Goal: Use online tool/utility: Use online tool/utility

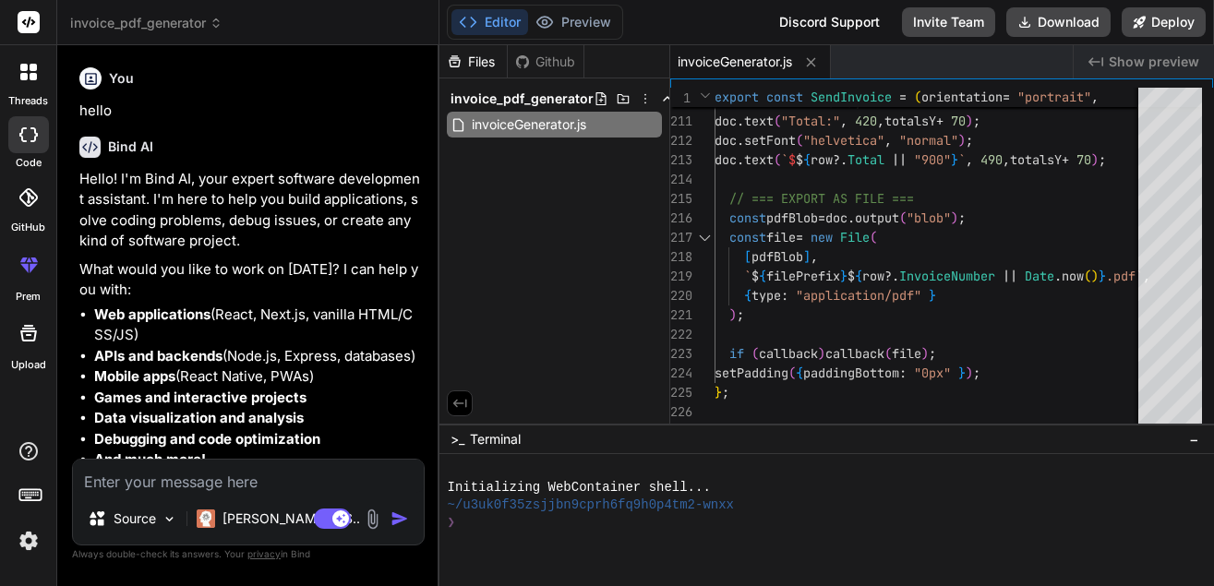
scroll to position [3031, 0]
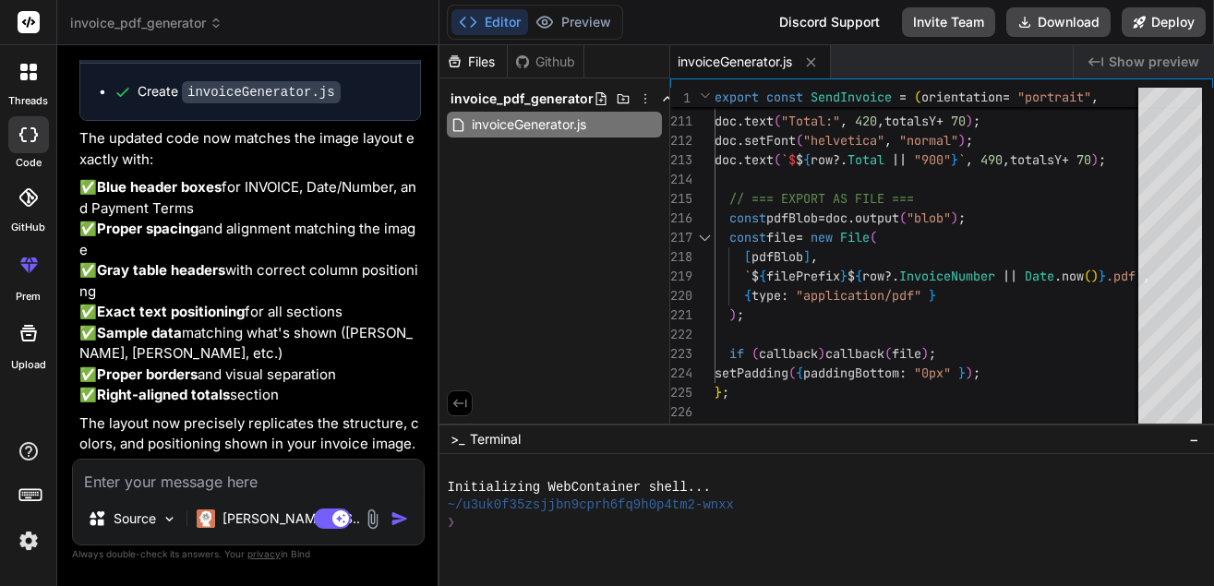
type textarea "logoBase64 data:image/png;base64,iVBORw0KGgoAAAANSUhEUgAAADUAAAArCAYAAADYOsCbAA…"
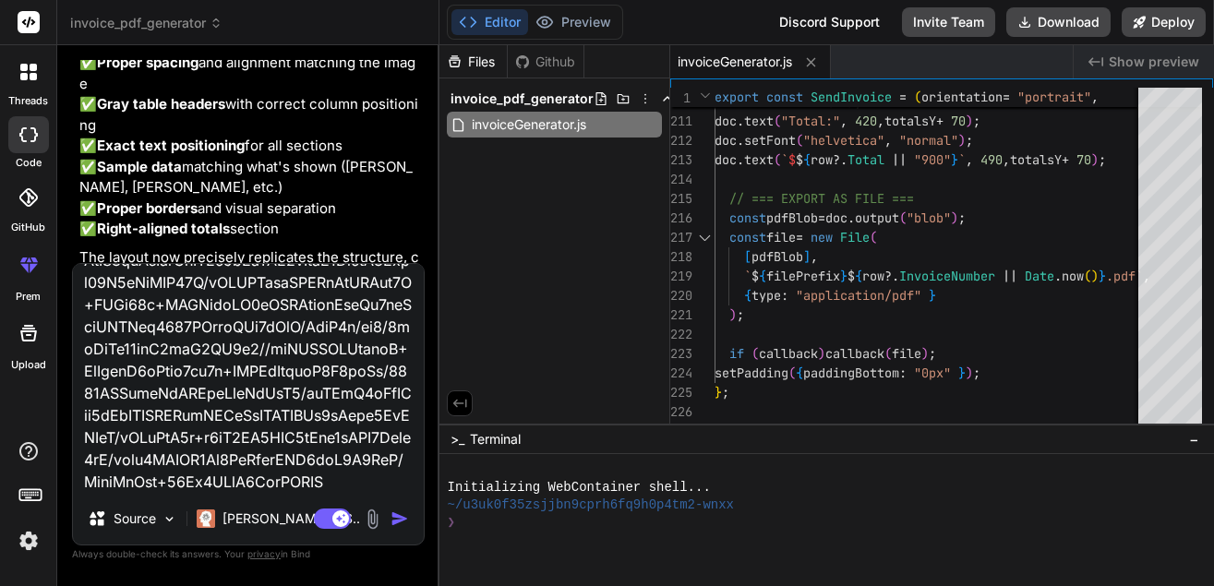
scroll to position [2928, 0]
click at [373, 484] on textarea at bounding box center [248, 378] width 351 height 229
type textarea "x"
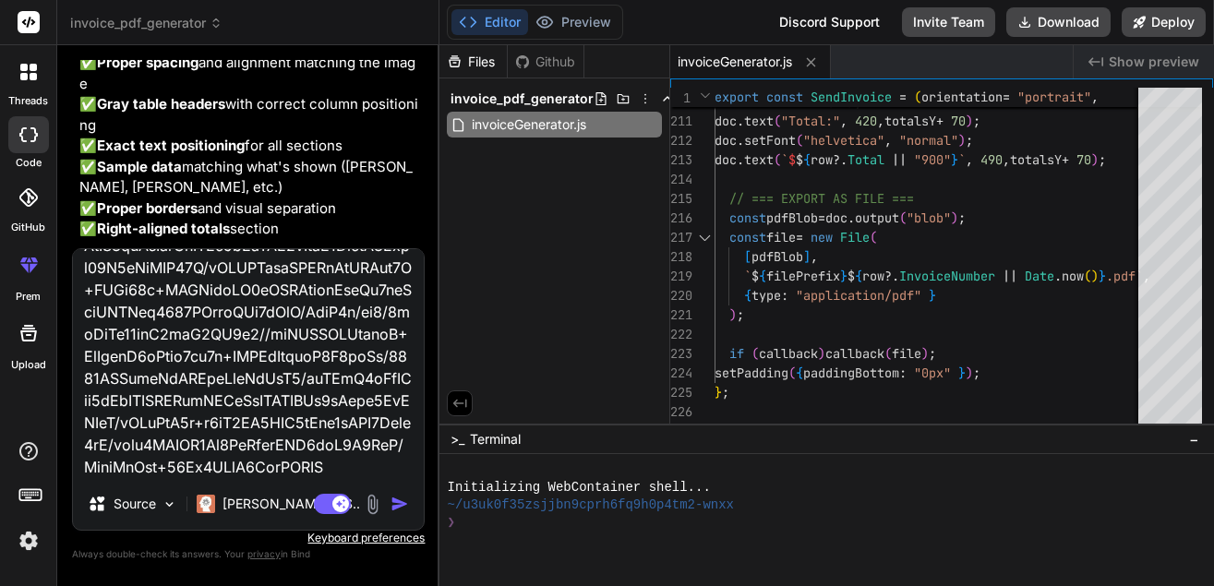
type textarea "logoBase64 data:image/png;base64,iVBORw0KGgoAAAANSUhEUgAAADUAAAArCAYAAADYOsCbAA…"
type textarea "x"
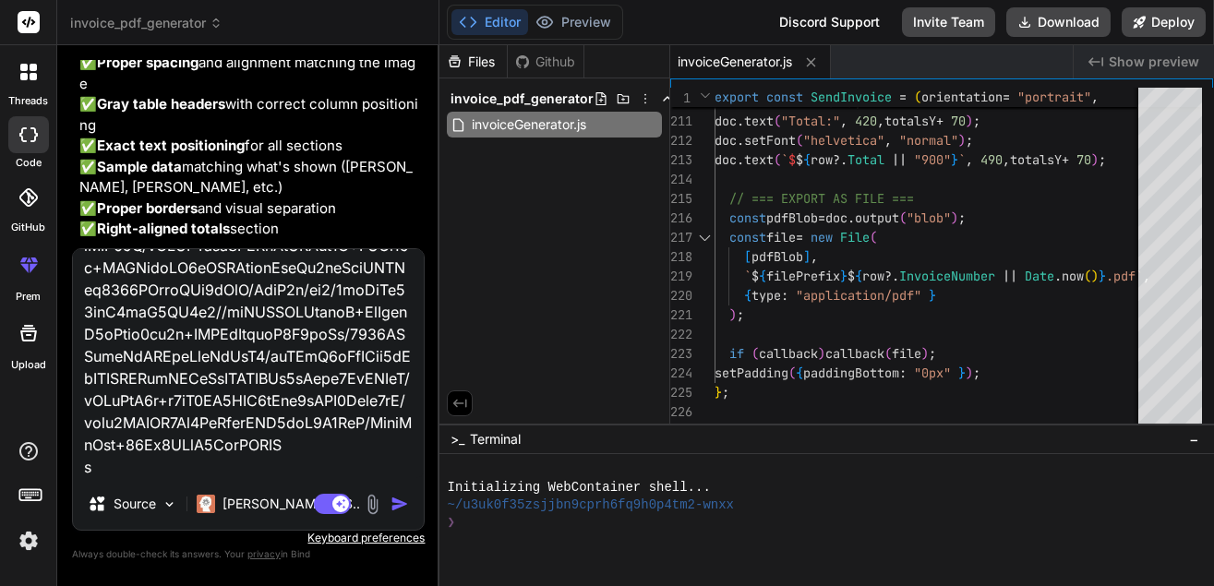
type textarea "logoBase64 data:image/png;base64,iVBORw0KGgoAAAANSUhEUgAAADUAAAArCAYAAADYOsCbAA…"
type textarea "x"
type textarea "logoBase64 data:image/png;base64,iVBORw0KGgoAAAANSUhEUgAAADUAAAArCAYAAADYOsCbAA…"
type textarea "x"
type textarea "logoBase64 data:image/png;base64,iVBORw0KGgoAAAANSUhEUgAAADUAAAArCAYAAADYOsCbAA…"
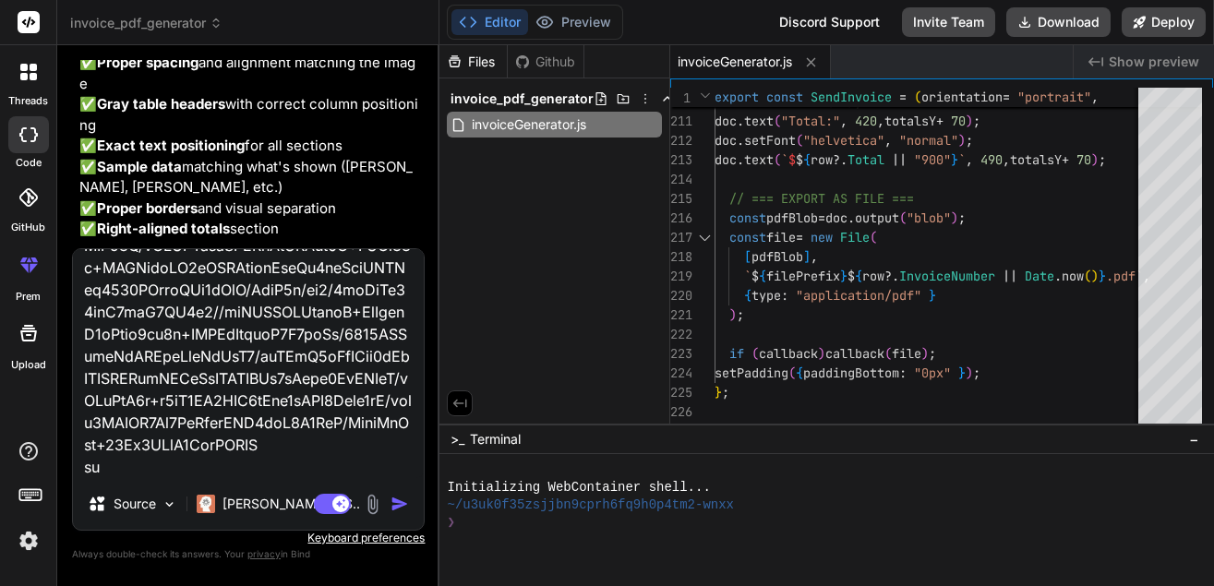
type textarea "x"
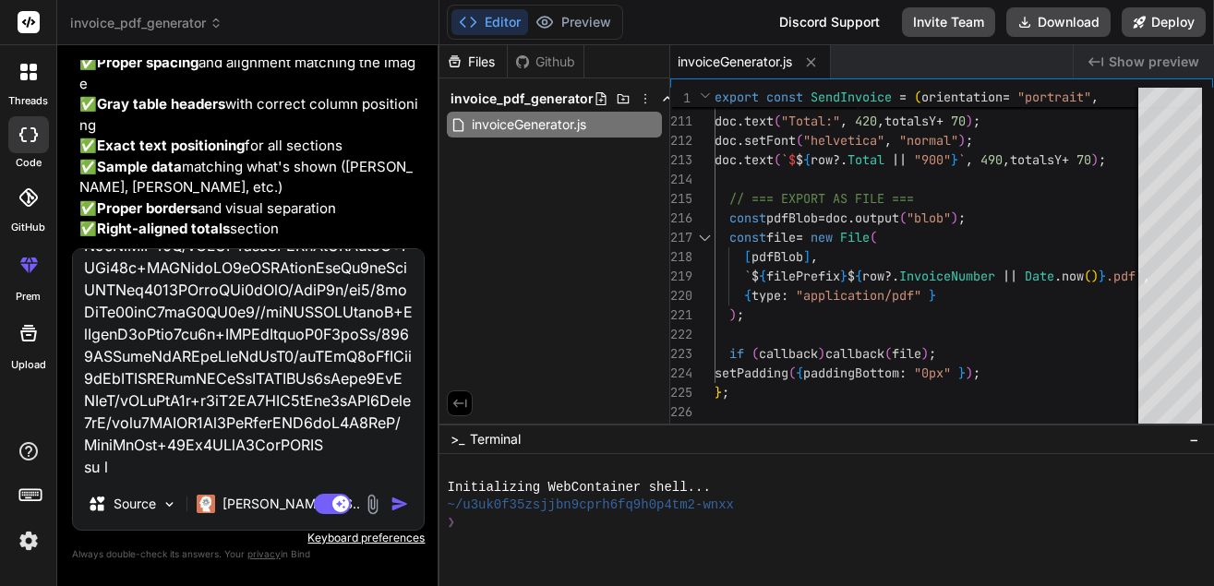
type textarea "logoBase64 data:image/png;base64,iVBORw0KGgoAAAANSUhEUgAAADUAAAArCAYAAADYOsCbAA…"
type textarea "x"
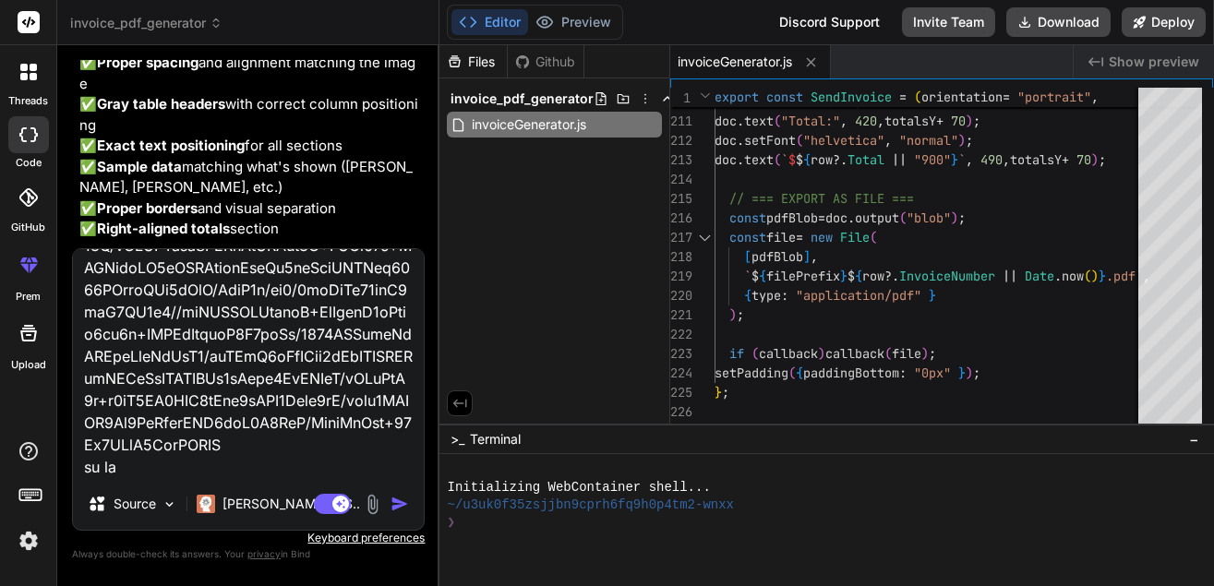
type textarea "logoBase64 data:image/png;base64,iVBORw0KGgoAAAANSUhEUgAAADUAAAArCAYAAADYOsCbAA…"
type textarea "x"
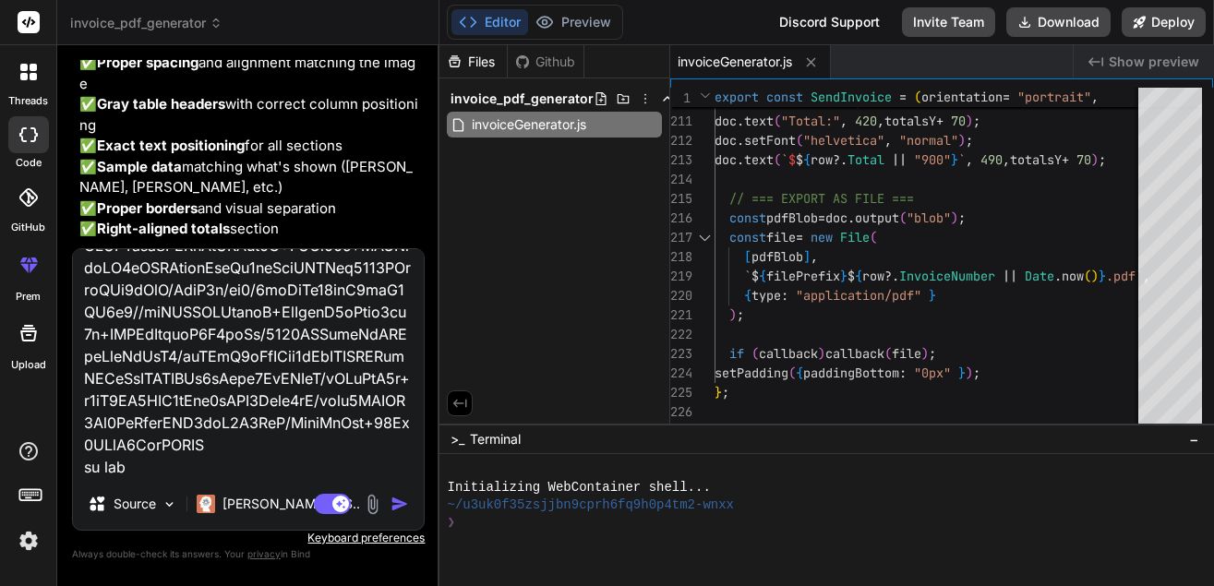
type textarea "logoBase64 data:image/png;base64,iVBORw0KGgoAAAANSUhEUgAAADUAAAArCAYAAADYOsCbAA…"
type textarea "x"
type textarea "logoBase64 data:image/png;base64,iVBORw0KGgoAAAANSUhEUgAAADUAAAArCAYAAADYOsCbAA…"
type textarea "x"
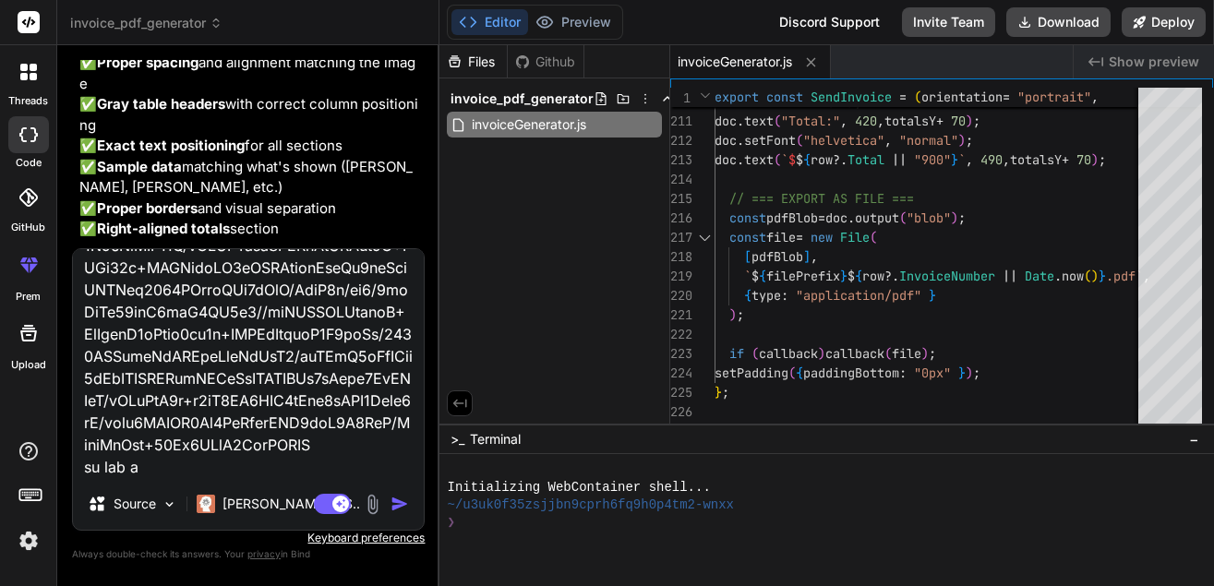
type textarea "logoBase64 data:image/png;base64,iVBORw0KGgoAAAANSUhEUgAAADUAAAArCAYAAADYOsCbAA…"
type textarea "x"
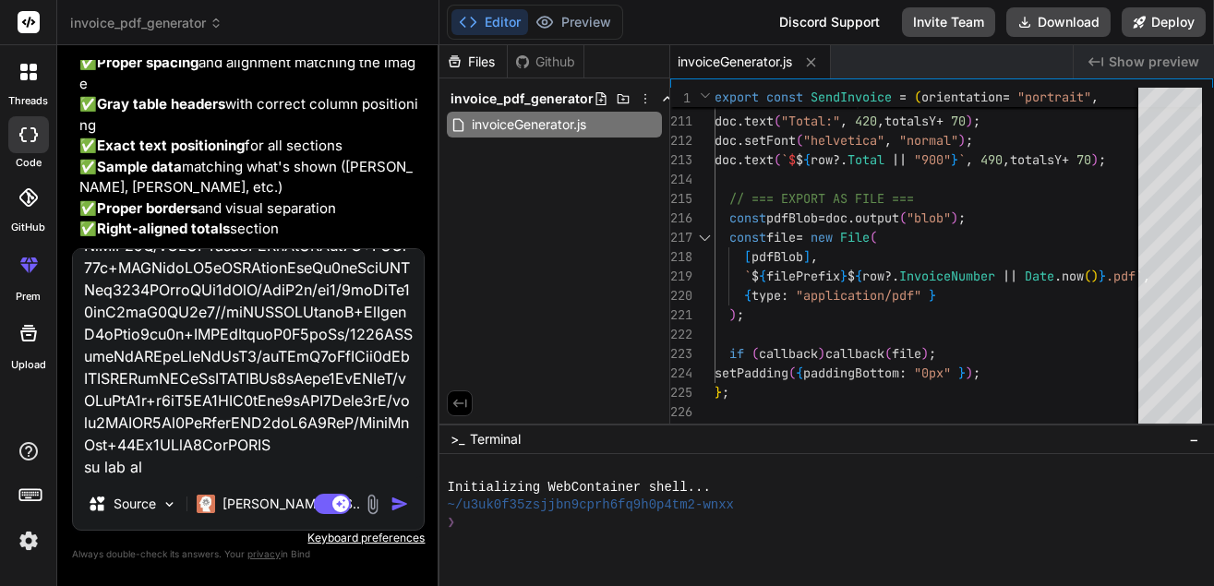
type textarea "logoBase64 data:image/png;base64,iVBORw0KGgoAAAANSUhEUgAAADUAAAArCAYAAADYOsCbAA…"
type textarea "x"
type textarea "logoBase64 data:image/png;base64,iVBORw0KGgoAAAANSUhEUgAAADUAAAArCAYAAADYOsCbAA…"
type textarea "x"
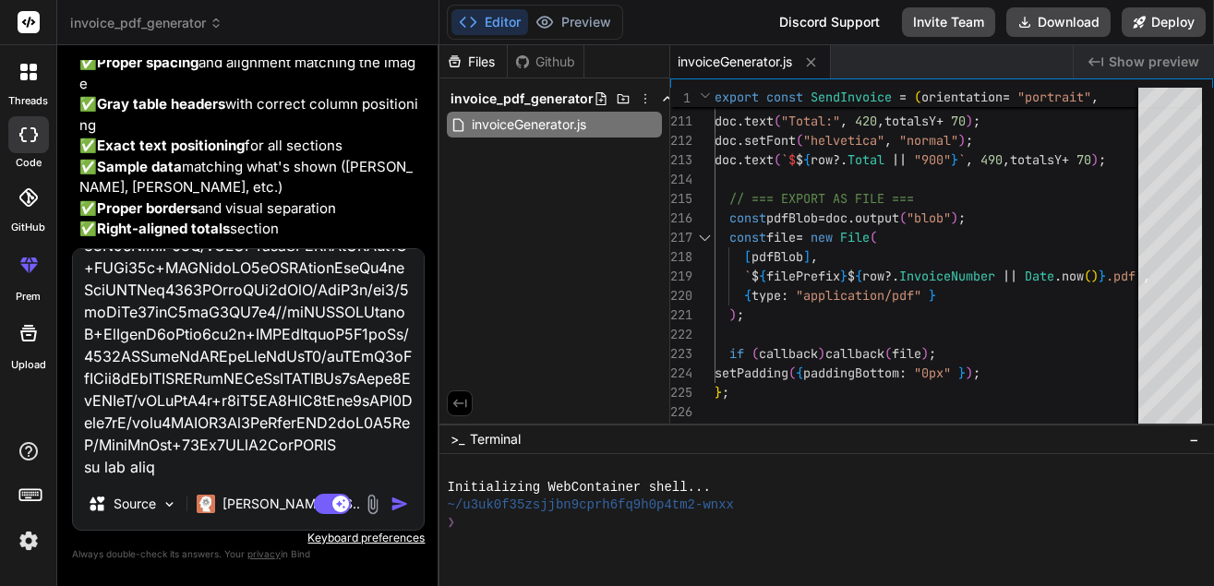
type textarea "logoBase64 data:image/png;base64,iVBORw0KGgoAAAANSUhEUgAAADUAAAArCAYAAADYOsCbAA…"
type textarea "x"
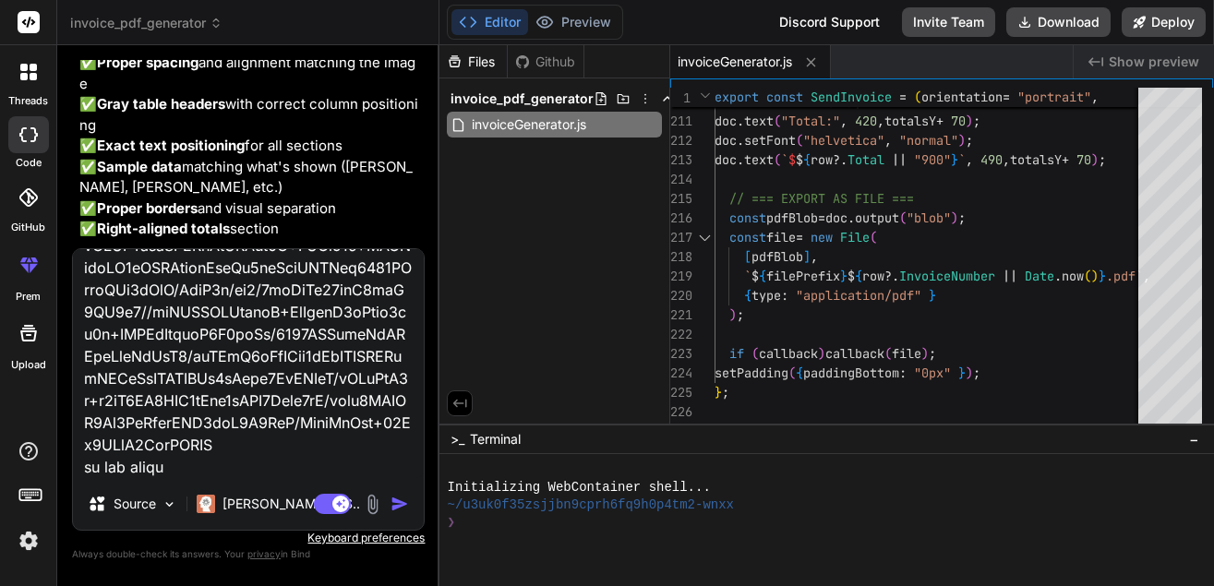
type textarea "logoBase64 data:image/png;base64,iVBORw0KGgoAAAANSUhEUgAAADUAAAArCAYAAADYOsCbAA…"
type textarea "x"
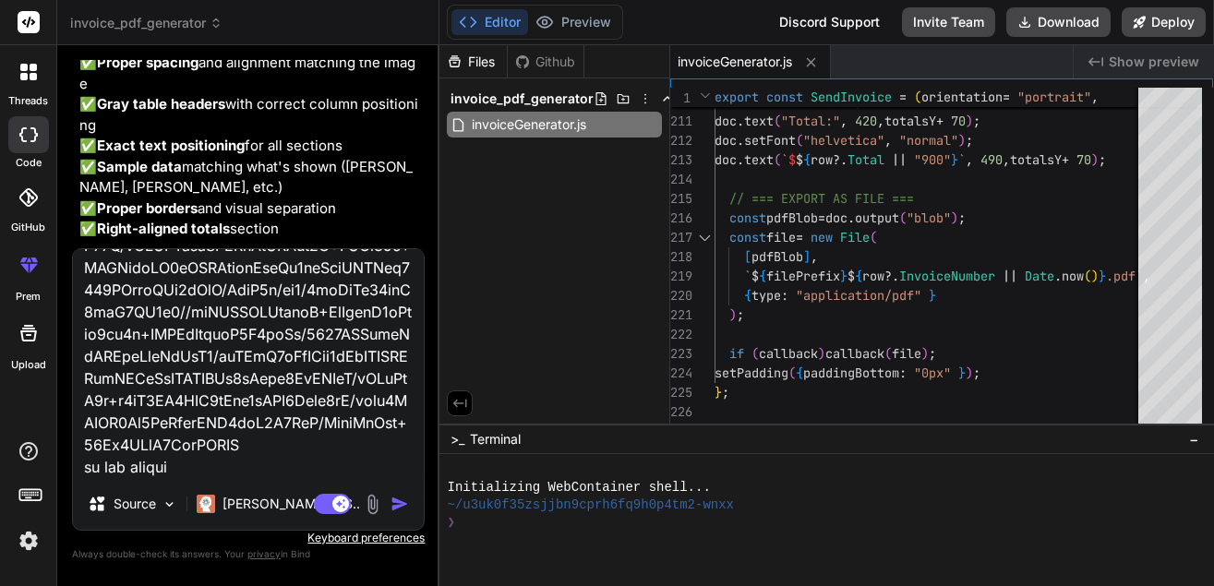
type textarea "logoBase64 data:image/png;base64,iVBORw0KGgoAAAANSUhEUgAAADUAAAArCAYAAADYOsCbAA…"
type textarea "x"
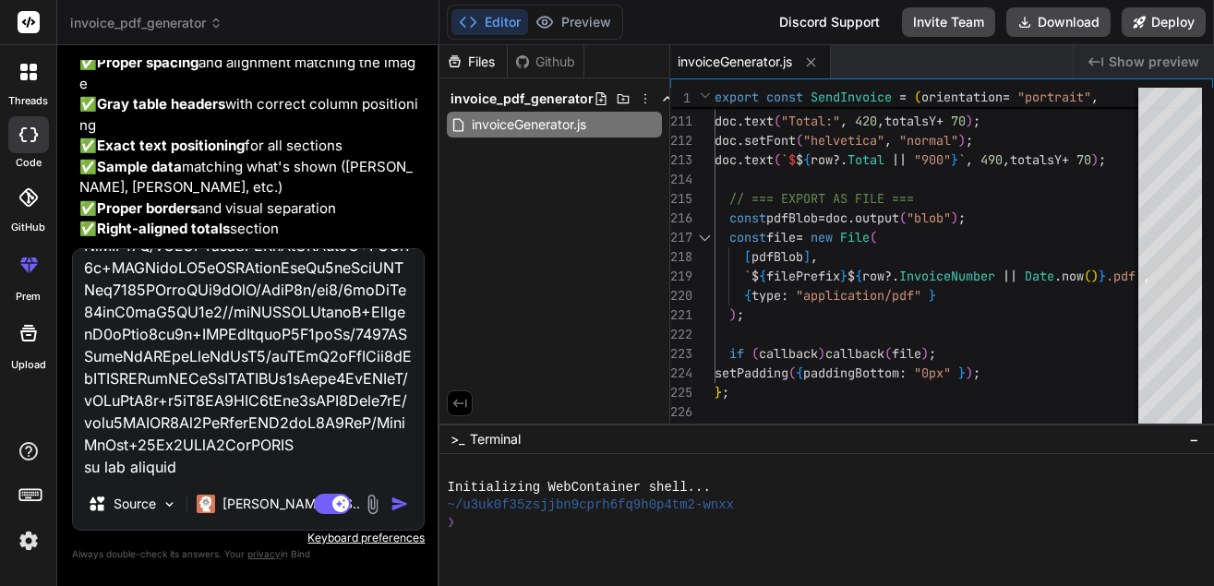
type textarea "logoBase64 data:image/png;base64,iVBORw0KGgoAAAANSUhEUgAAADUAAAArCAYAAADYOsCbAA…"
type textarea "x"
type textarea "logoBase64 data:image/png;base64,iVBORw0KGgoAAAANSUhEUgAAADUAAAArCAYAAADYOsCbAA…"
type textarea "x"
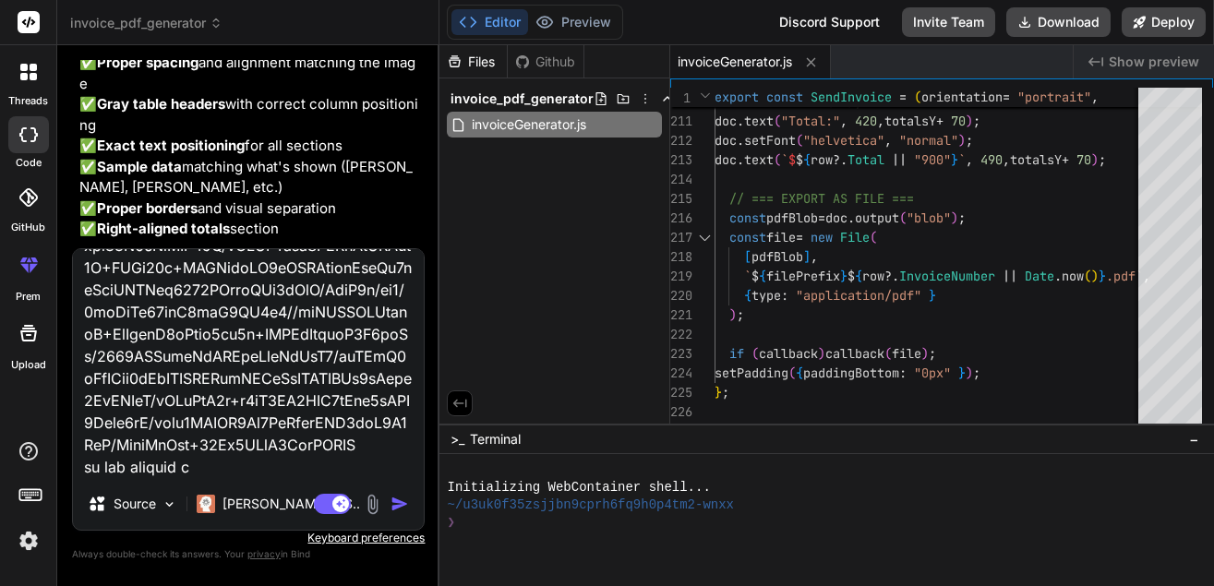
type textarea "logoBase64 data:image/png;base64,iVBORw0KGgoAAAANSUhEUgAAADUAAAArCAYAAADYOsCbAA…"
type textarea "x"
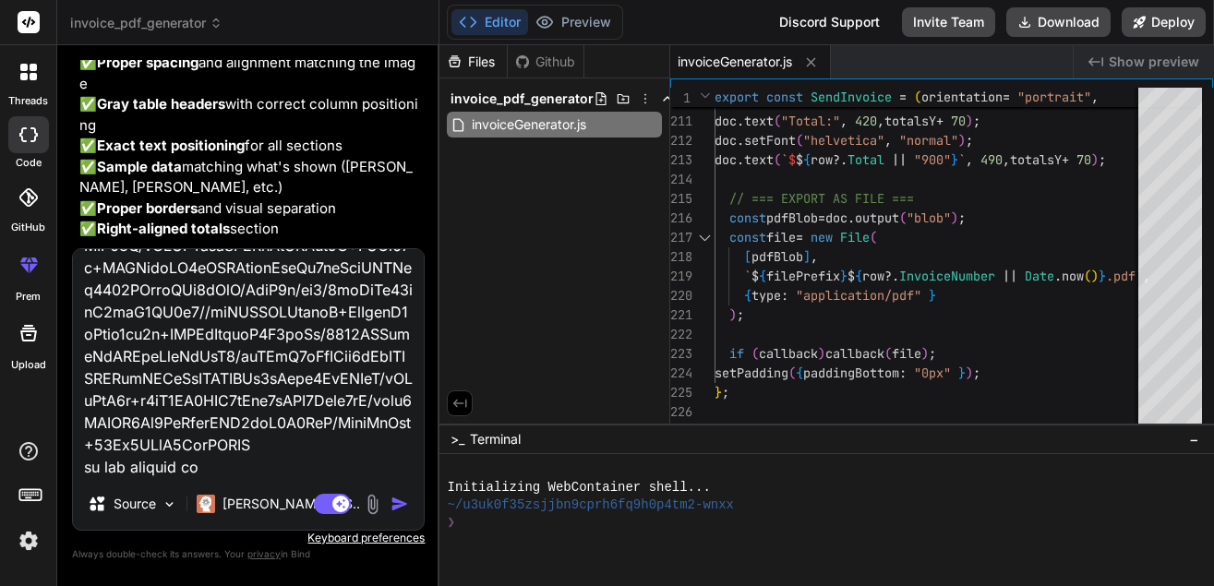
type textarea "logoBase64 data:image/png;base64,iVBORw0KGgoAAAANSUhEUgAAADUAAAArCAYAAADYOsCbAA…"
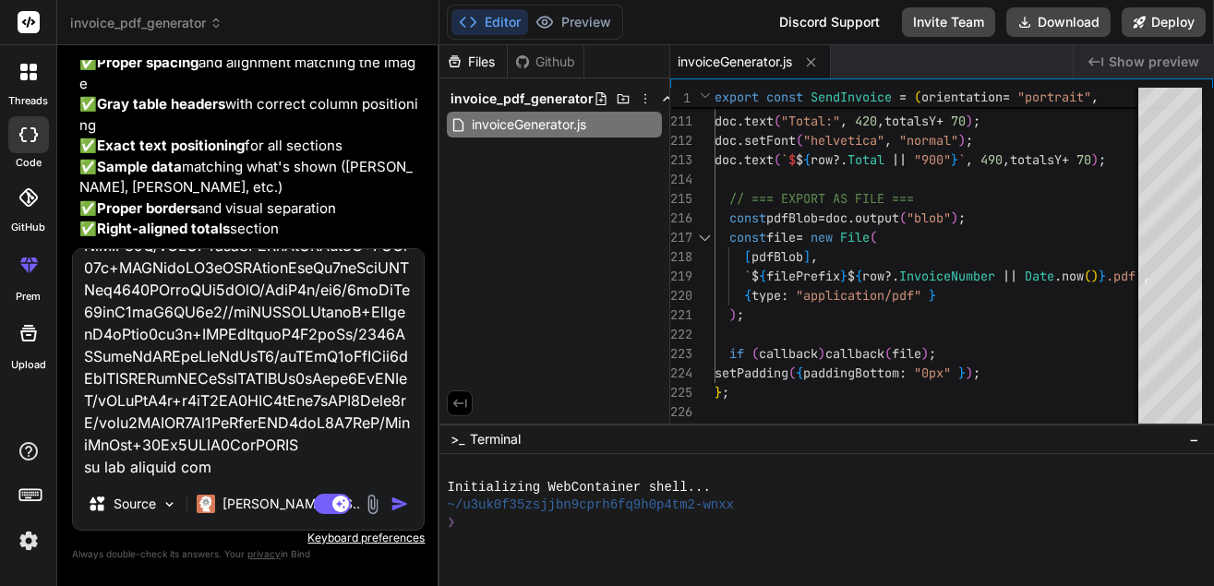
type textarea "x"
type textarea "logoBase64 data:image/png;base64,iVBORw0KGgoAAAANSUhEUgAAADUAAAArCAYAAADYOsCbAA…"
type textarea "x"
type textarea "logoBase64 data:image/png;base64,iVBORw0KGgoAAAANSUhEUgAAADUAAAArCAYAAADYOsCbAA…"
type textarea "x"
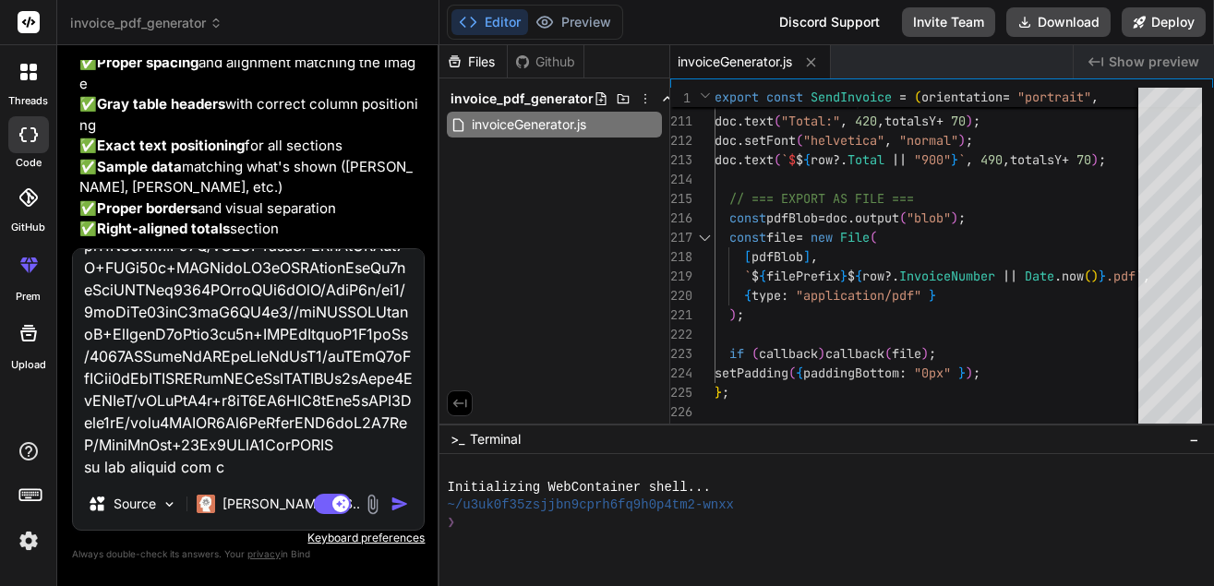
type textarea "logoBase64 data:image/png;base64,iVBORw0KGgoAAAANSUhEUgAAADUAAAArCAYAAADYOsCbAA…"
type textarea "x"
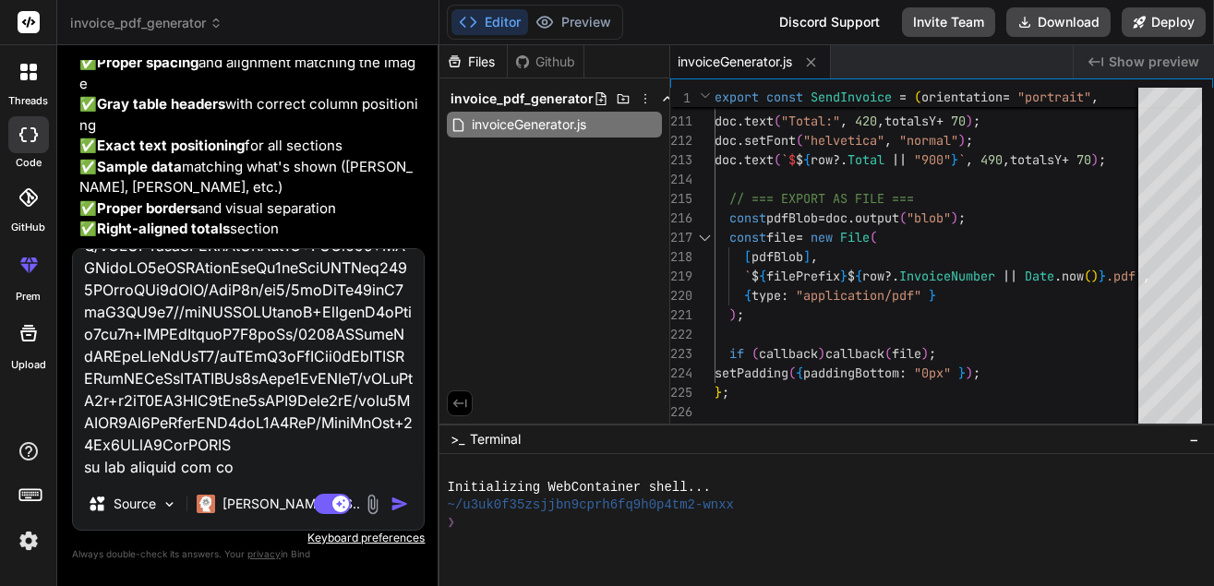
type textarea "logoBase64 data:image/png;base64,iVBORw0KGgoAAAANSUhEUgAAADUAAAArCAYAAADYOsCbAA…"
type textarea "x"
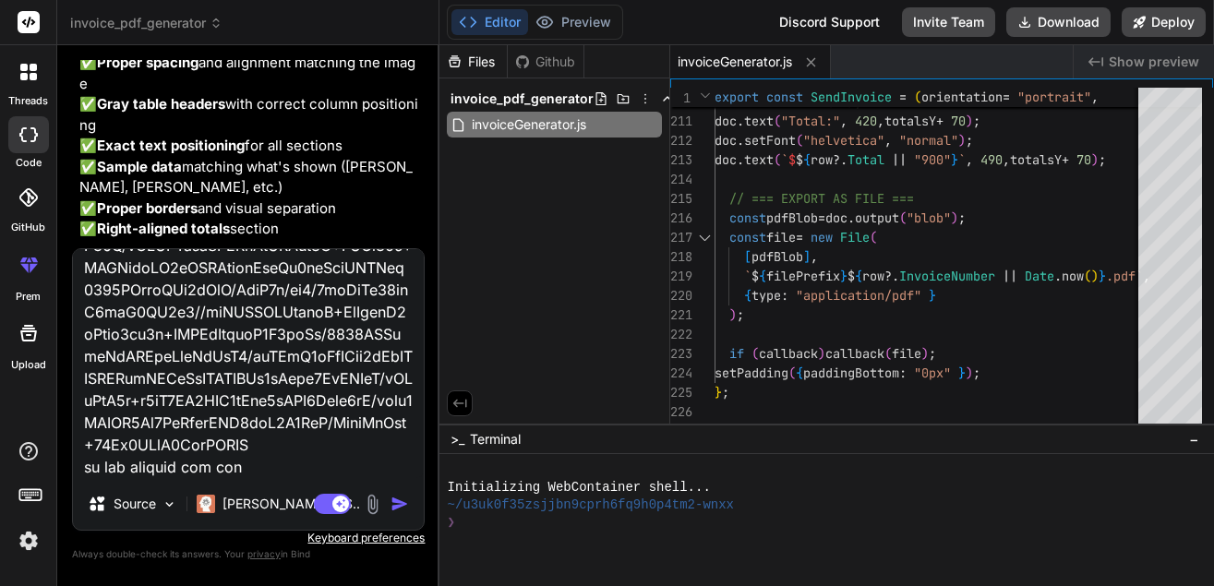
type textarea "logoBase64 data:image/png;base64,iVBORw0KGgoAAAANSUhEUgAAADUAAAArCAYAAADYOsCbAA…"
type textarea "x"
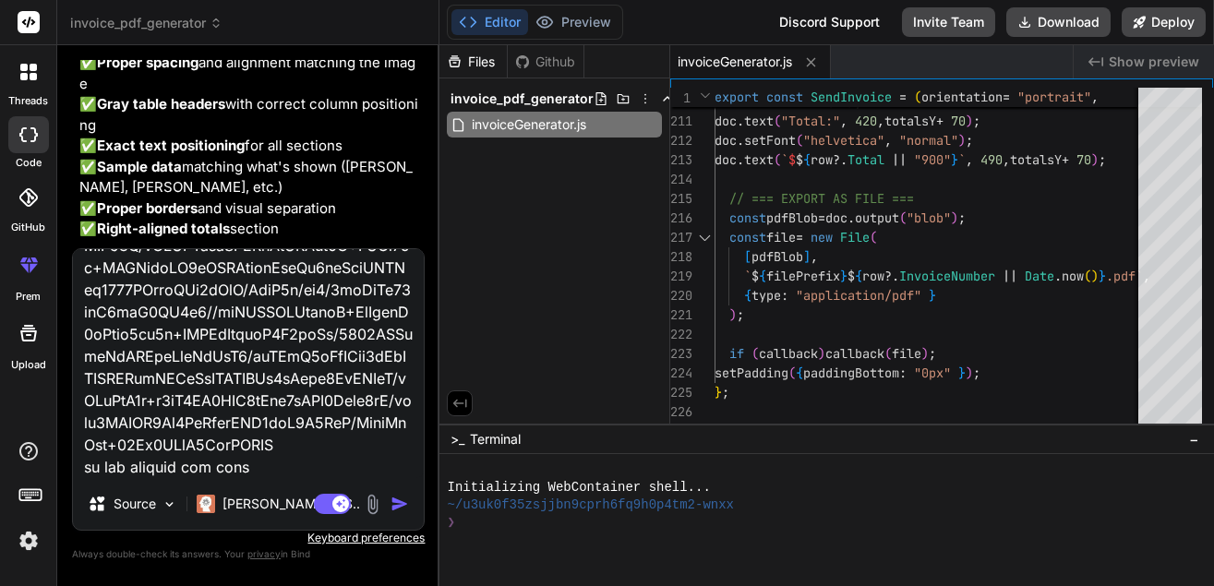
type textarea "logoBase64 data:image/png;base64,iVBORw0KGgoAAAANSUhEUgAAADUAAAArCAYAAADYOsCbAA…"
type textarea "x"
type textarea "logoBase64 data:image/png;base64,iVBORw0KGgoAAAANSUhEUgAAADUAAAArCAYAAADYOsCbAA…"
type textarea "x"
type textarea "logoBase64 data:image/png;base64,iVBORw0KGgoAAAANSUhEUgAAADUAAAArCAYAAADYOsCbAA…"
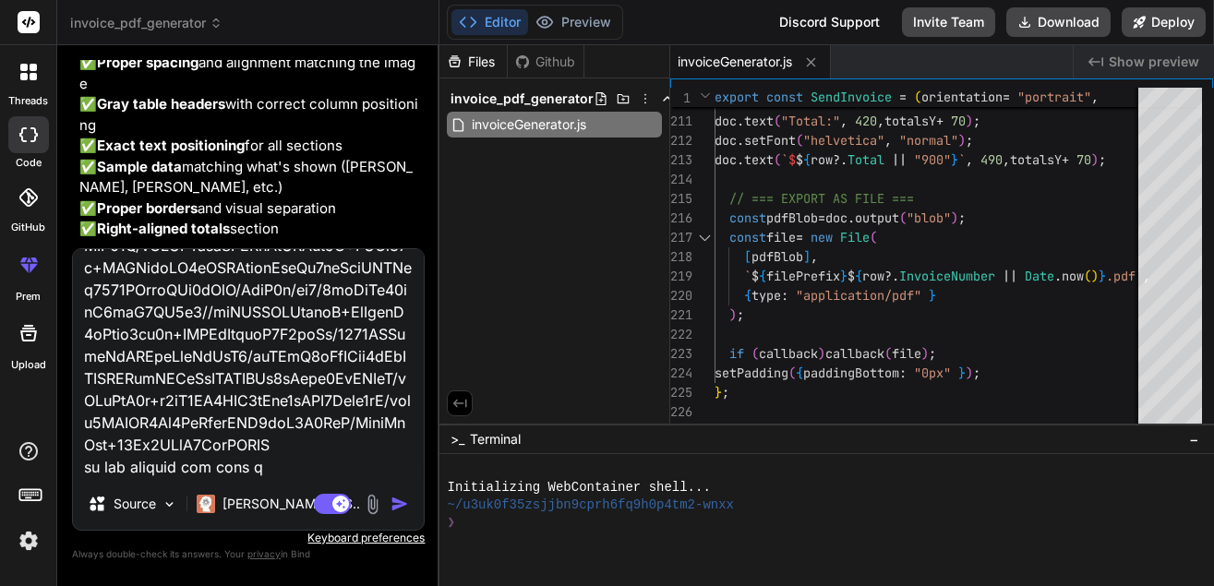
type textarea "x"
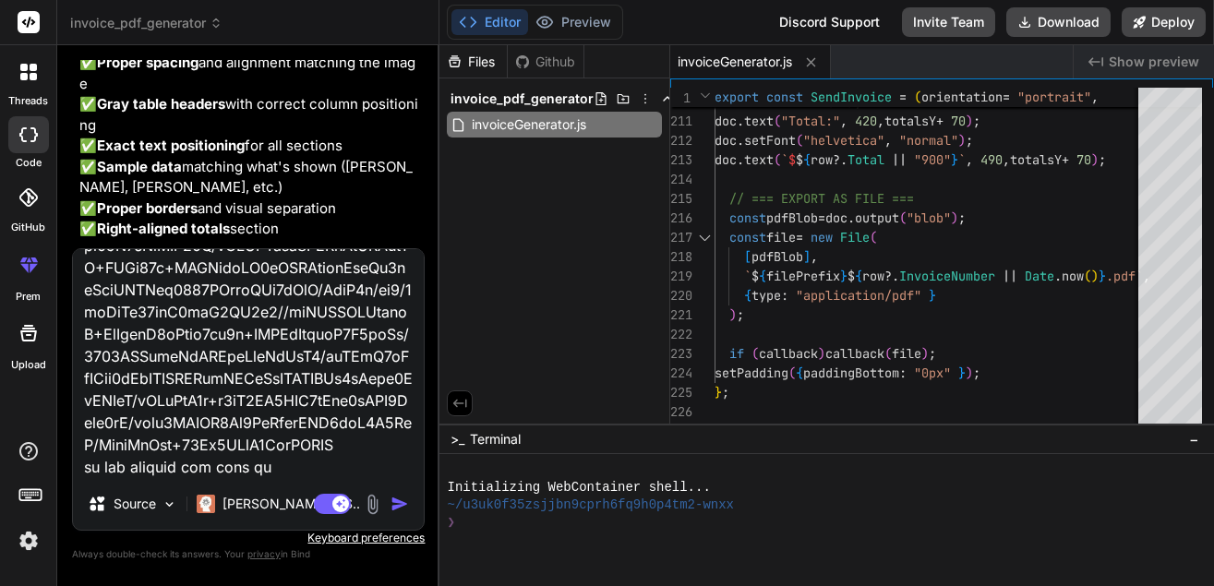
type textarea "logoBase64 data:image/png;base64,iVBORw0KGgoAAAANSUhEUgAAADUAAAArCAYAAADYOsCbAA…"
type textarea "x"
type textarea "logoBase64 data:image/png;base64,iVBORw0KGgoAAAANSUhEUgAAADUAAAArCAYAAADYOsCbAA…"
type textarea "x"
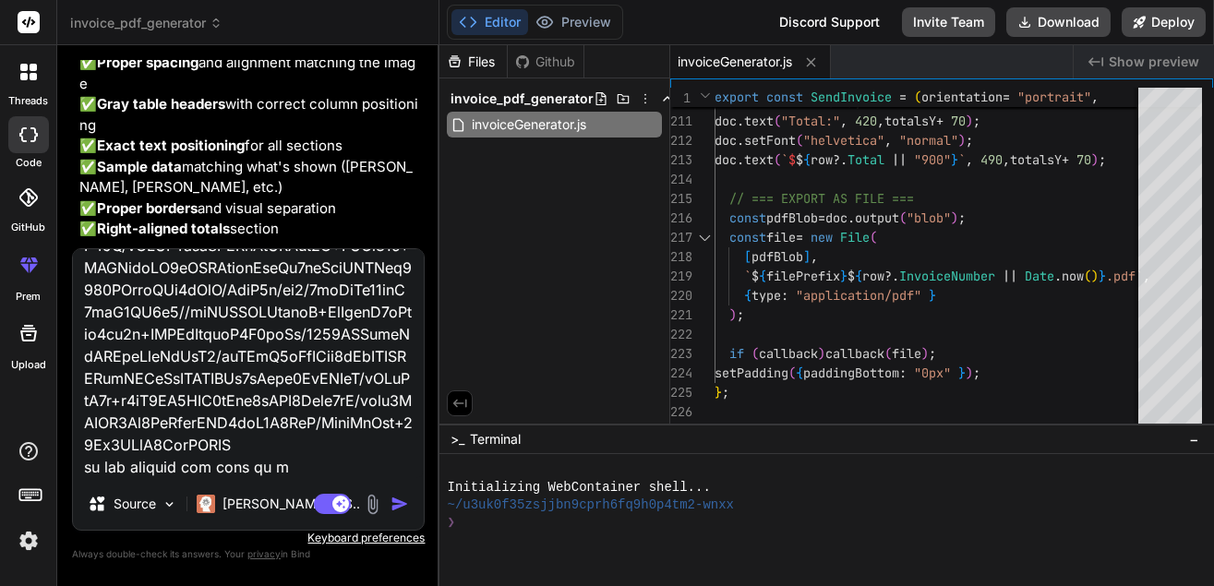
type textarea "logoBase64 data:image/png;base64,iVBORw0KGgoAAAANSUhEUgAAADUAAAArCAYAAADYOsCbAA…"
type textarea "x"
type textarea "logoBase64 data:image/png;base64,iVBORw0KGgoAAAANSUhEUgAAADUAAAArCAYAAADYOsCbAA…"
type textarea "x"
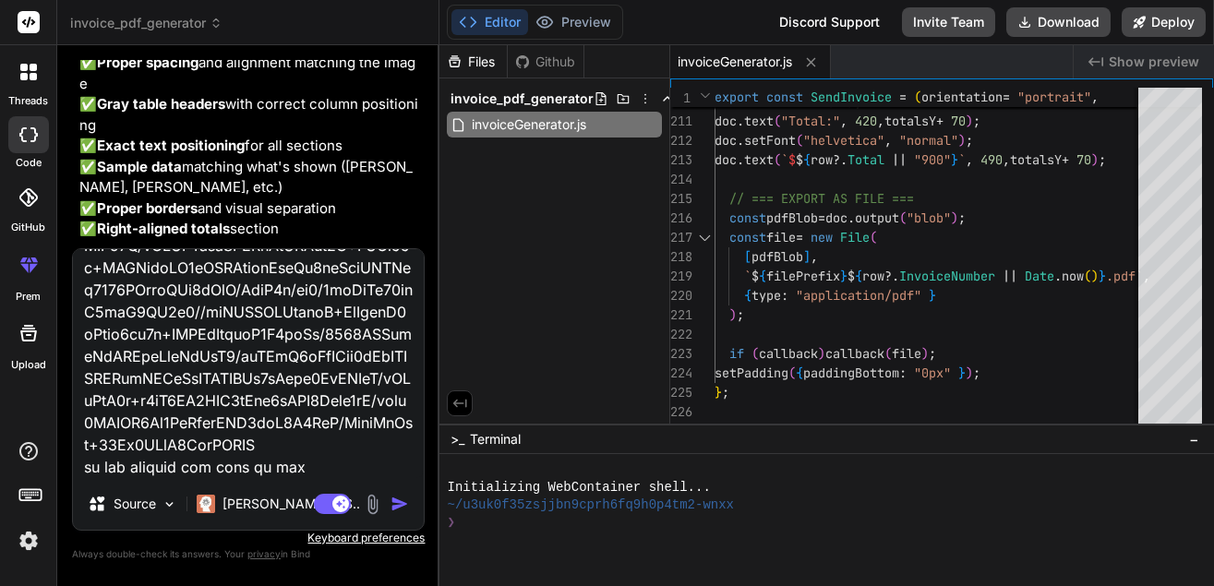
type textarea "logoBase64 data:image/png;base64,iVBORw0KGgoAAAANSUhEUgAAADUAAAArCAYAAADYOsCbAA…"
type textarea "x"
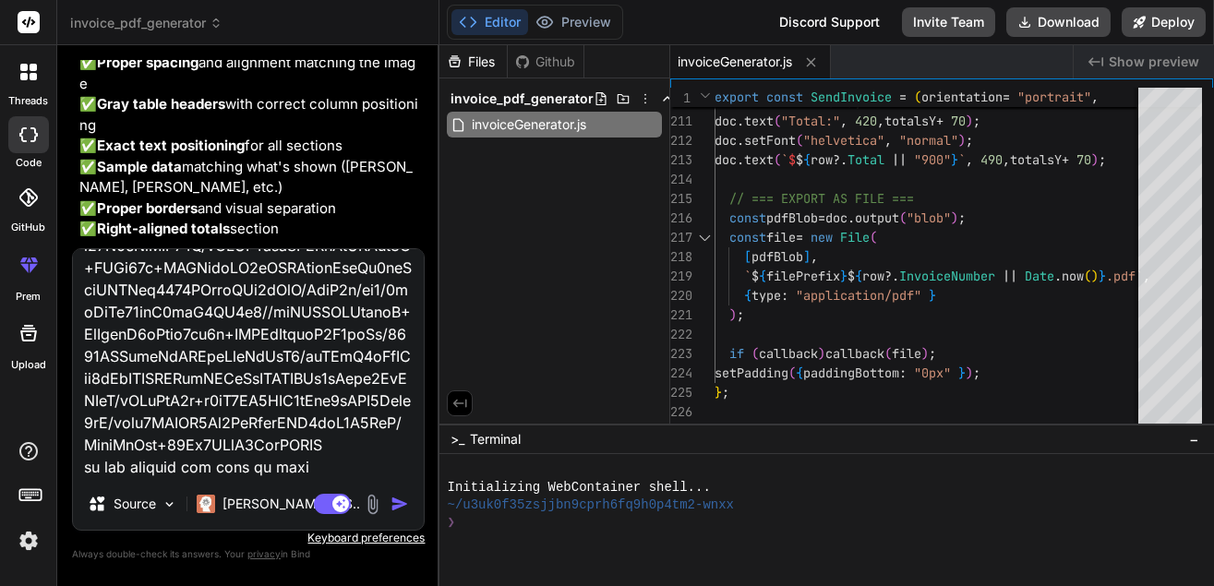
type textarea "logoBase64 data:image/png;base64,iVBORw0KGgoAAAANSUhEUgAAADUAAAArCAYAAADYOsCbAA…"
type textarea "x"
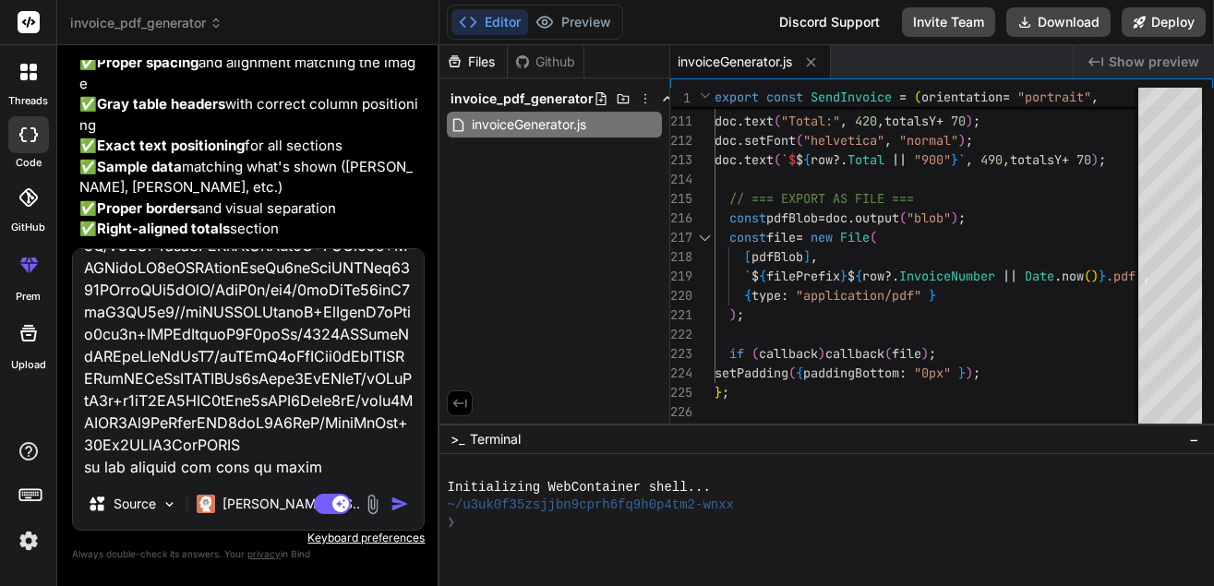
type textarea "logoBase64 data:image/png;base64,iVBORw0KGgoAAAANSUhEUgAAADUAAAArCAYAAADYOsCbAA…"
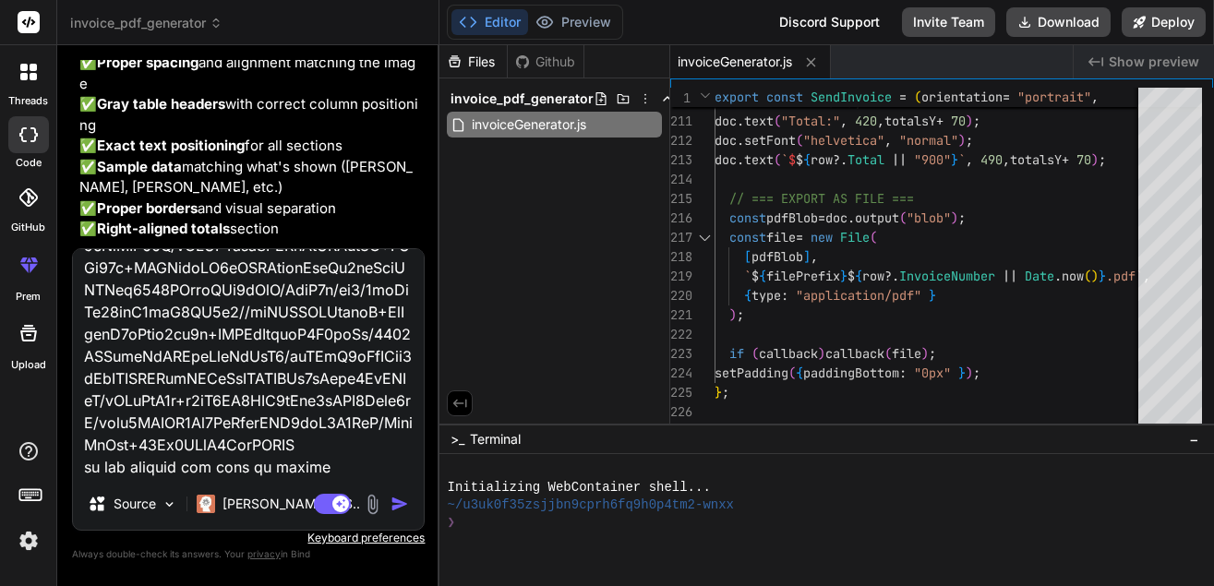
type textarea "x"
type textarea "logoBase64 data:image/png;base64,iVBORw0KGgoAAAANSUhEUgAAADUAAAArCAYAAADYOsCbAA…"
type textarea "x"
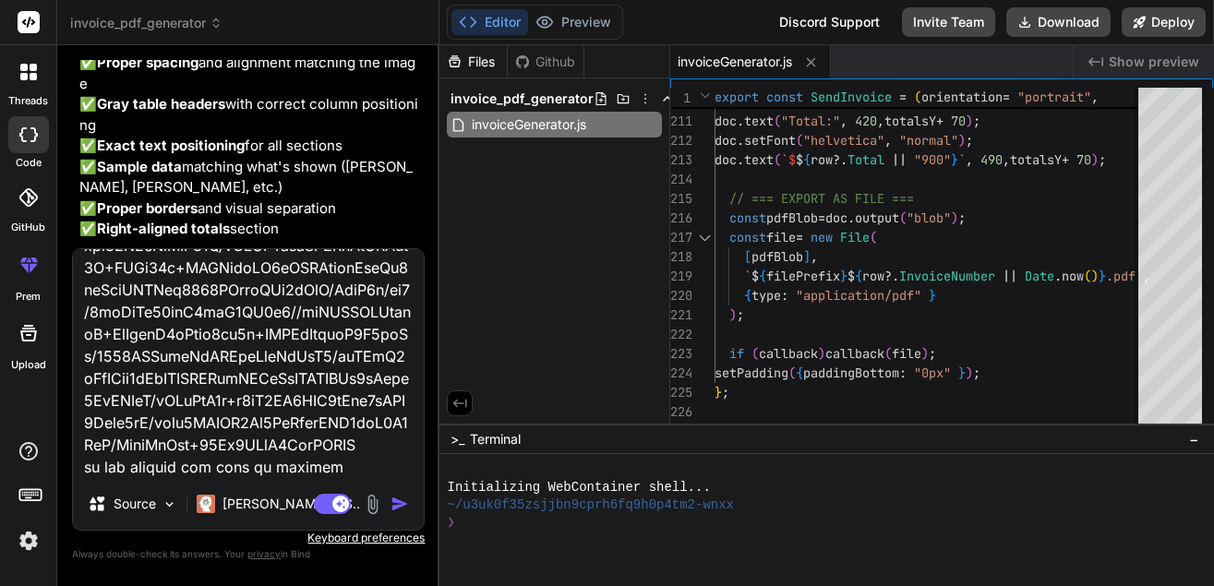
type textarea "logoBase64 data:image/png;base64,iVBORw0KGgoAAAANSUhEUgAAADUAAAArCAYAAADYOsCbAA…"
type textarea "x"
type textarea "logoBase64 data:image/png;base64,iVBORw0KGgoAAAANSUhEUgAAADUAAAArCAYAAADYOsCbAA…"
click at [335, 462] on textarea at bounding box center [248, 363] width 351 height 229
type textarea "x"
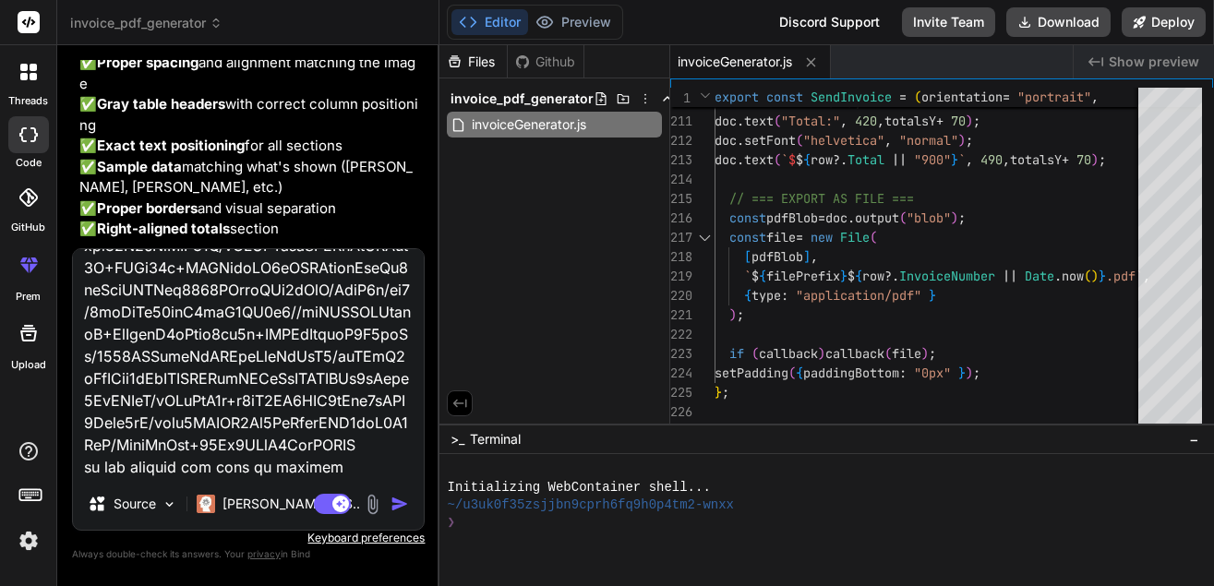
scroll to position [2973, 0]
type textarea "logoBase64 data:image/png;base64,iVBORw0KGgoAAAANSUhEUgAAADUAAAArCAYAAADYOsCbAA…"
type textarea "x"
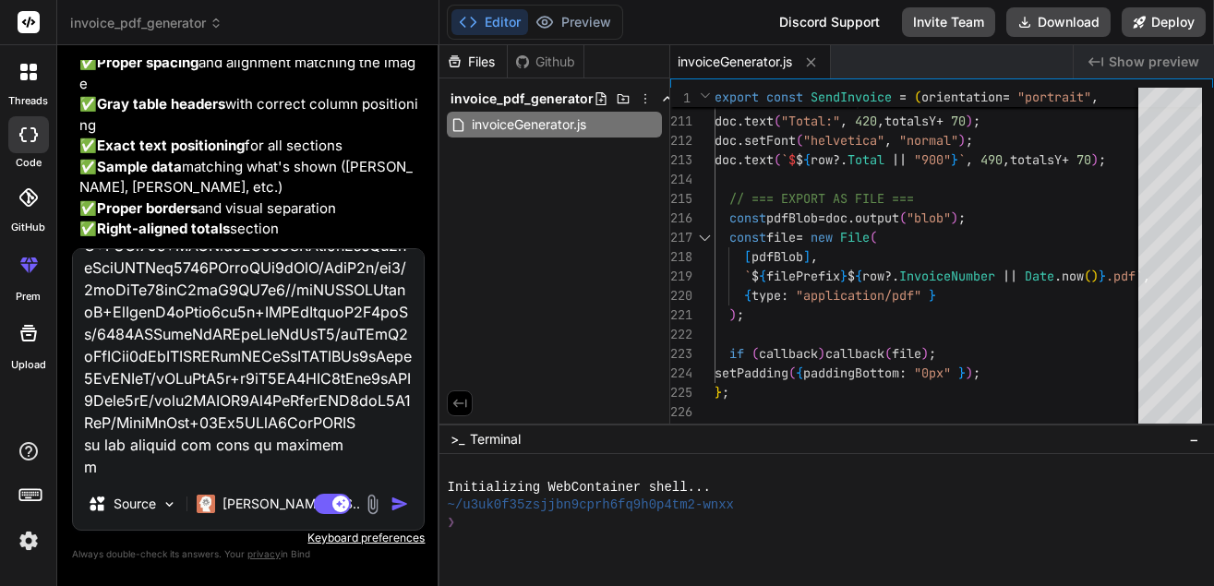
type textarea "logoBase64 data:image/png;base64,iVBORw0KGgoAAAANSUhEUgAAADUAAAArCAYAAADYOsCbAA…"
type textarea "x"
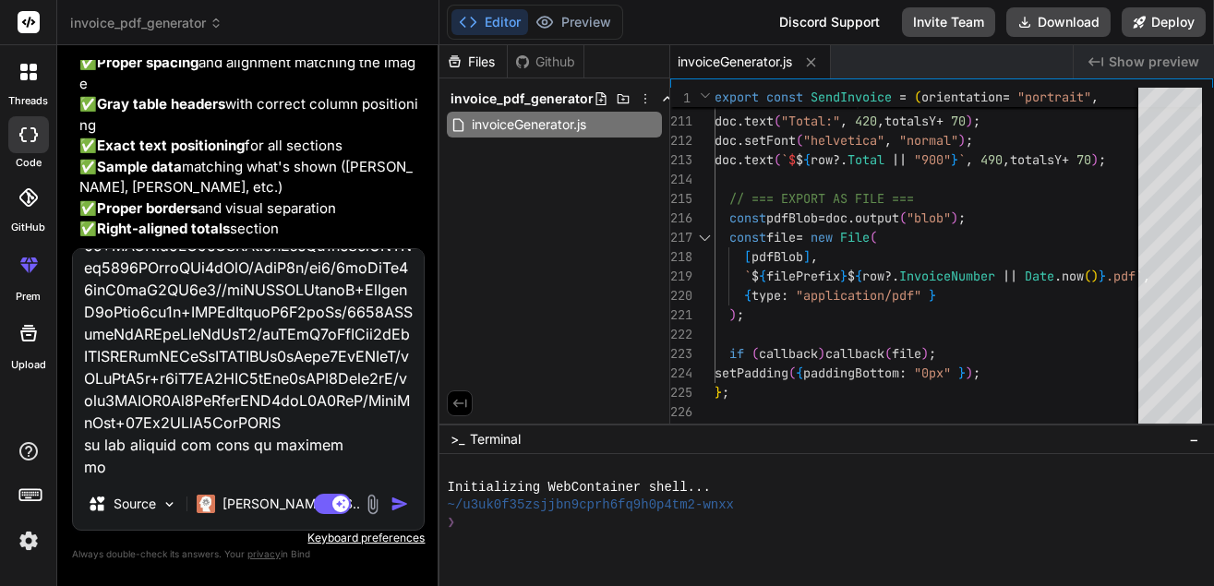
type textarea "logoBase64 data:image/png;base64,iVBORw0KGgoAAAANSUhEUgAAADUAAAArCAYAAADYOsCbAA…"
type textarea "x"
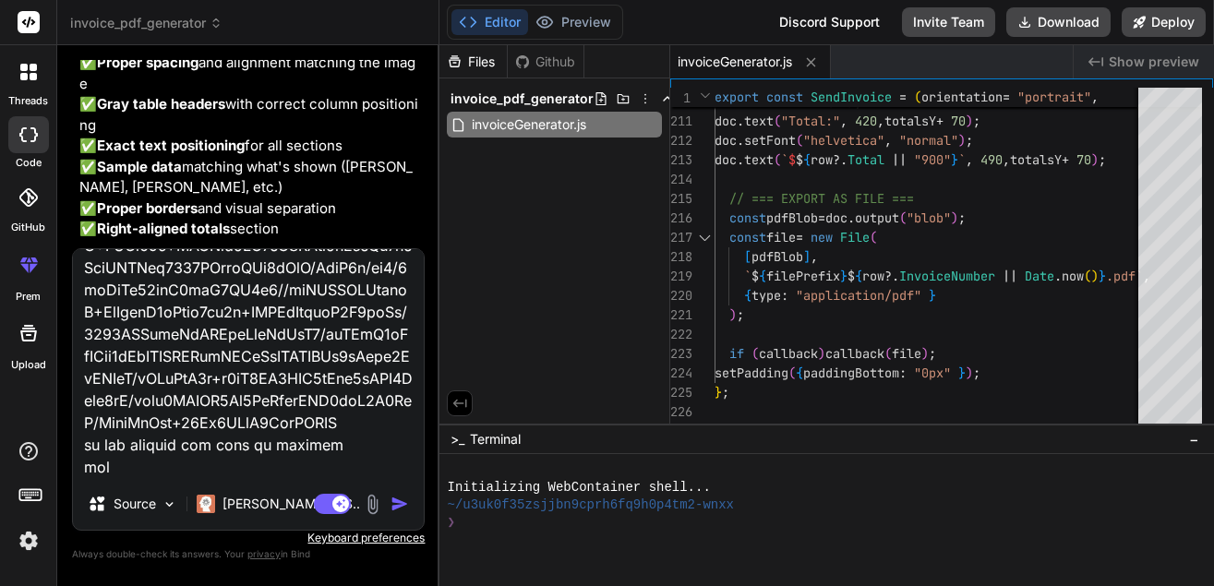
type textarea "logoBase64 data:image/png;base64,iVBORw0KGgoAAAANSUhEUgAAADUAAAArCAYAAADYOsCbAA…"
type textarea "x"
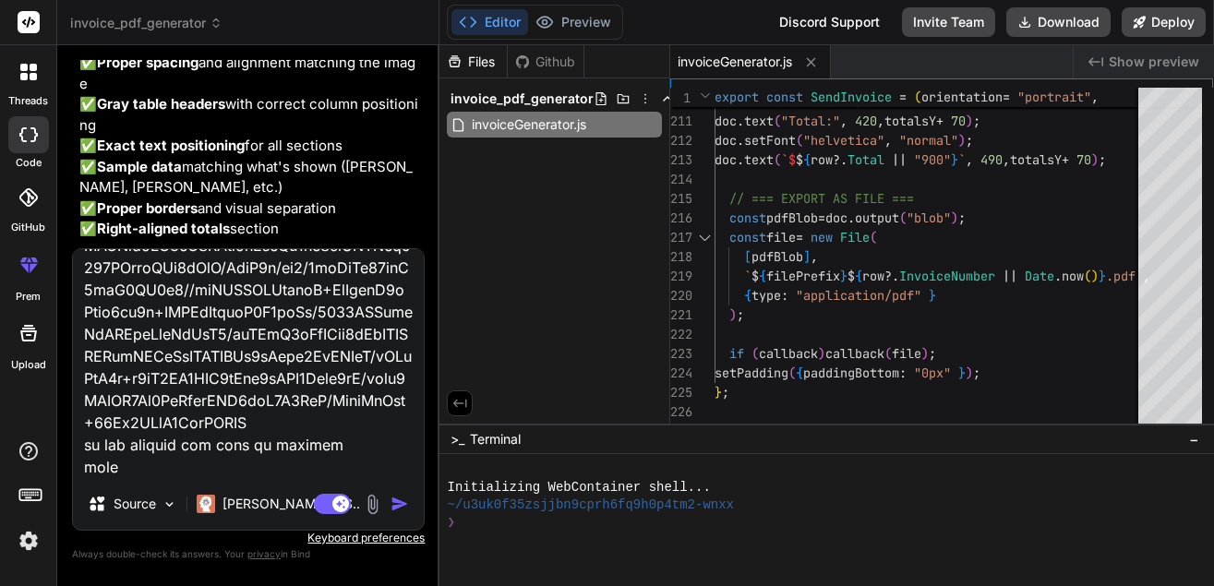
type textarea "logoBase64 data:image/png;base64,iVBORw0KGgoAAAANSUhEUgAAADUAAAArCAYAAADYOsCbAA…"
type textarea "x"
type textarea "logoBase64 data:image/png;base64,iVBORw0KGgoAAAANSUhEUgAAADUAAAArCAYAAADYOsCbAA…"
type textarea "x"
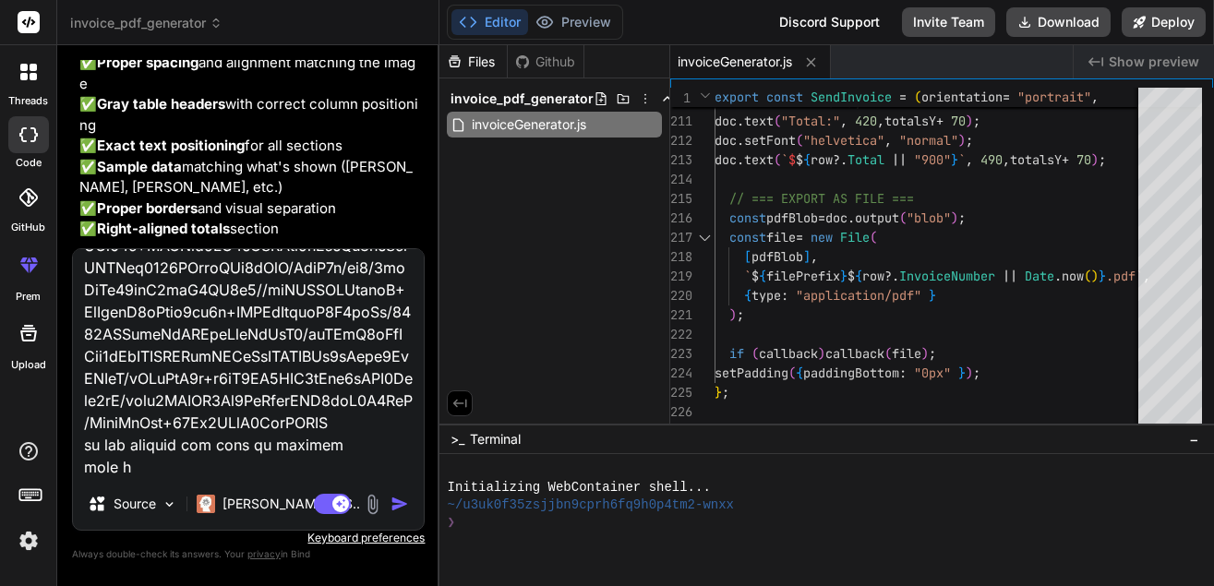
type textarea "logoBase64 data:image/png;base64,iVBORw0KGgoAAAANSUhEUgAAADUAAAArCAYAAADYOsCbAA…"
type textarea "x"
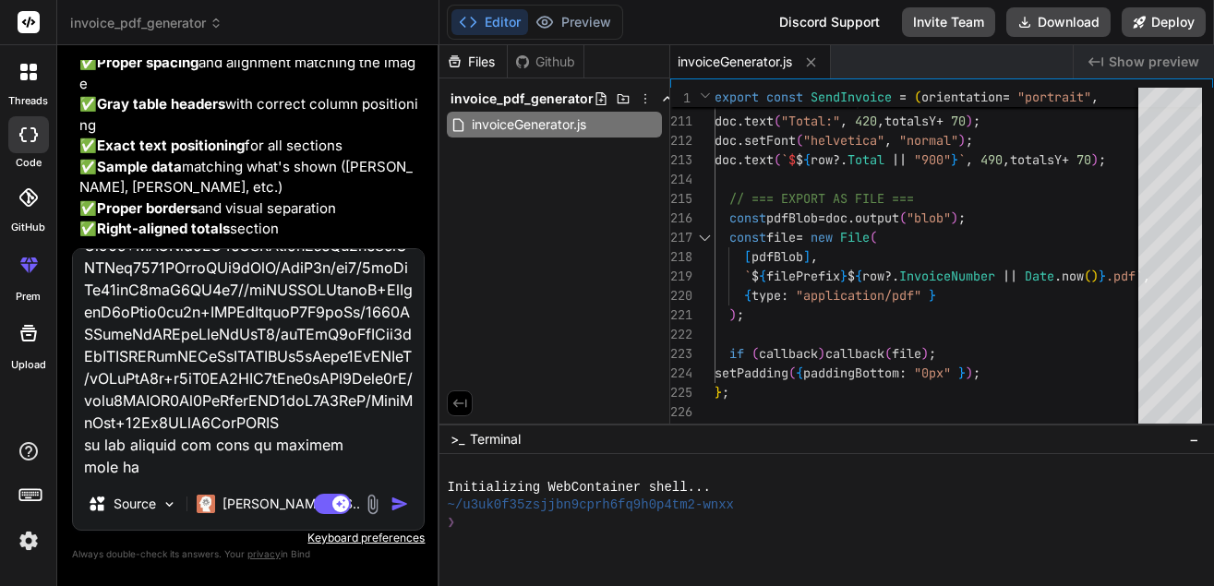
type textarea "logoBase64 data:image/png;base64,iVBORw0KGgoAAAANSUhEUgAAADUAAAArCAYAAADYOsCbAA…"
type textarea "x"
type textarea "logoBase64 data:image/png;base64,iVBORw0KGgoAAAANSUhEUgAAADUAAAArCAYAAADYOsCbAA…"
type textarea "x"
type textarea "logoBase64 data:image/png;base64,iVBORw0KGgoAAAANSUhEUgAAADUAAAArCAYAAADYOsCbAA…"
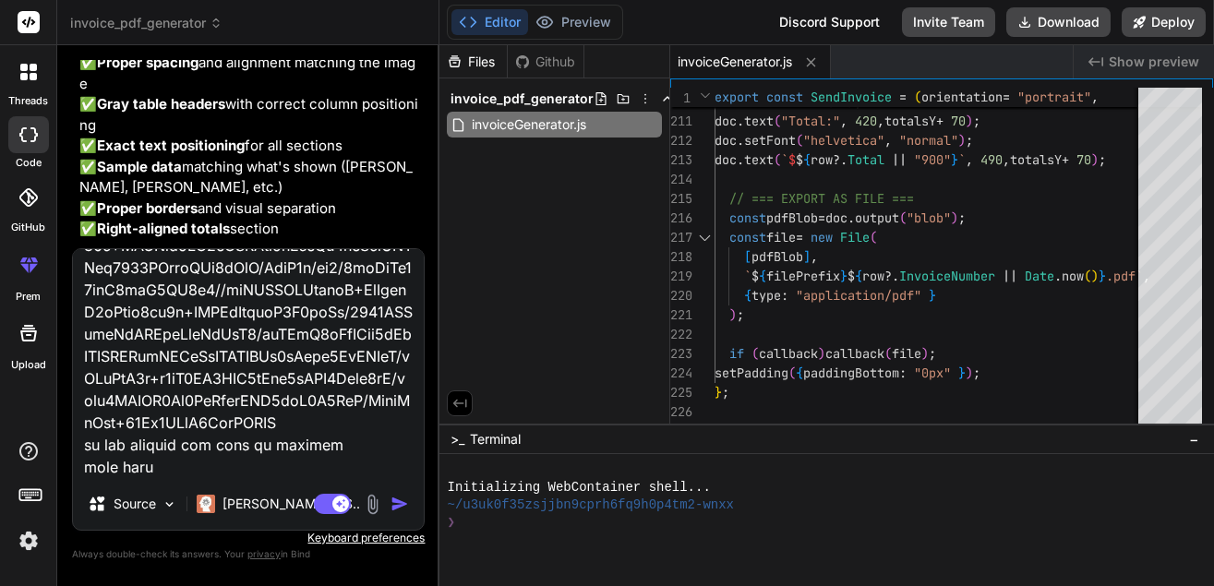
type textarea "x"
type textarea "logoBase64 data:image/png;base64,iVBORw0KGgoAAAANSUhEUgAAADUAAAArCAYAAADYOsCbAA…"
type textarea "x"
type textarea "logoBase64 data:image/png;base64,iVBORw0KGgoAAAANSUhEUgAAADUAAAArCAYAAADYOsCbAA…"
type textarea "x"
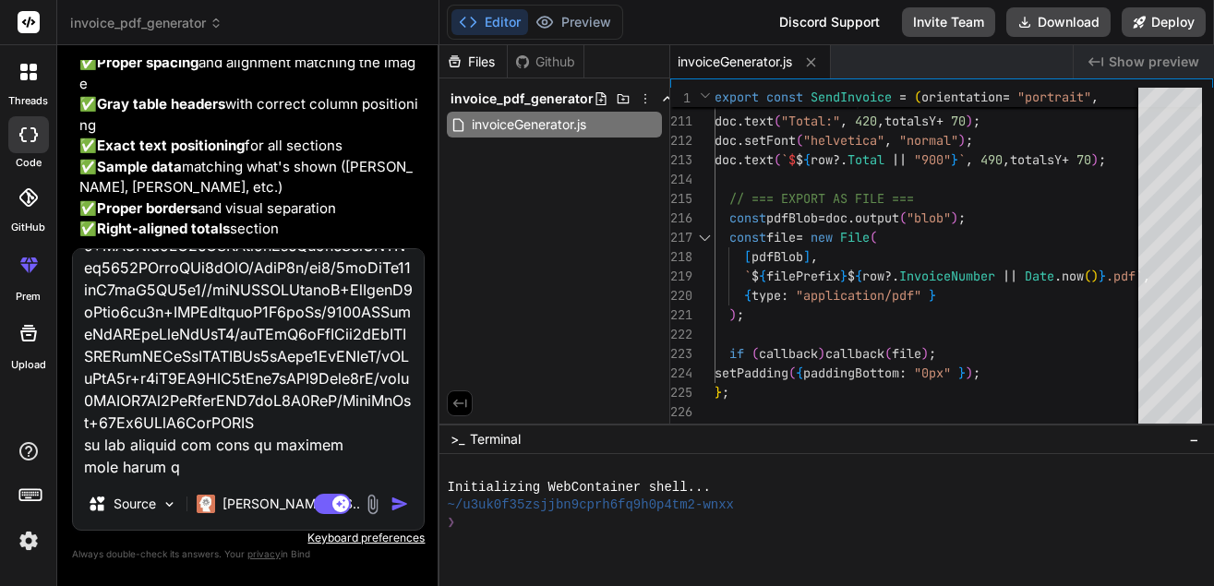
type textarea "logoBase64 data:image/png;base64,iVBORw0KGgoAAAANSUhEUgAAADUAAAArCAYAAADYOsCbAA…"
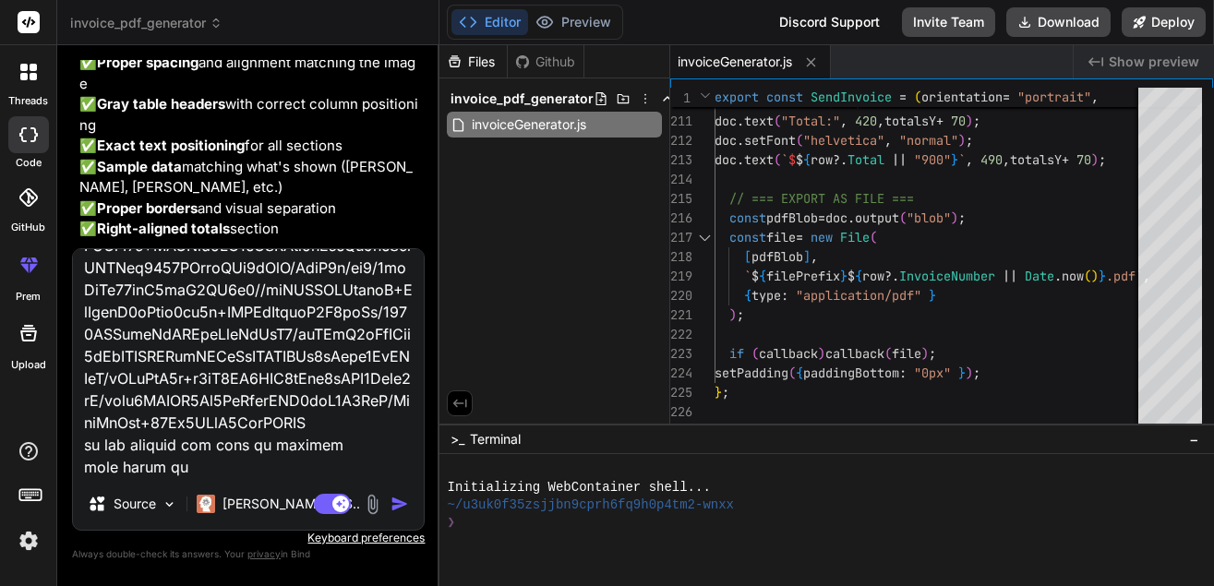
type textarea "x"
type textarea "logoBase64 data:image/png;base64,iVBORw0KGgoAAAANSUhEUgAAADUAAAArCAYAAADYOsCbAA…"
type textarea "x"
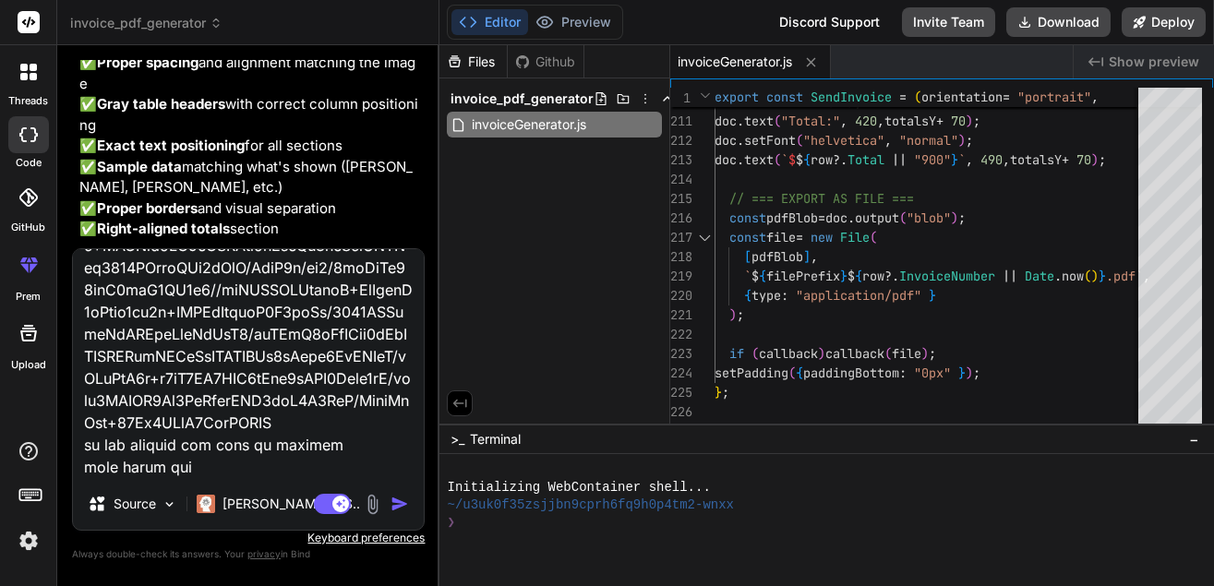
type textarea "logoBase64 data:image/png;base64,iVBORw0KGgoAAAANSUhEUgAAADUAAAArCAYAAADYOsCbAA…"
type textarea "x"
type textarea "logoBase64 data:image/png;base64,iVBORw0KGgoAAAANSUhEUgAAADUAAAArCAYAAADYOsCbAA…"
type textarea "x"
type textarea "logoBase64 data:image/png;base64,iVBORw0KGgoAAAANSUhEUgAAADUAAAArCAYAAADYOsCbAA…"
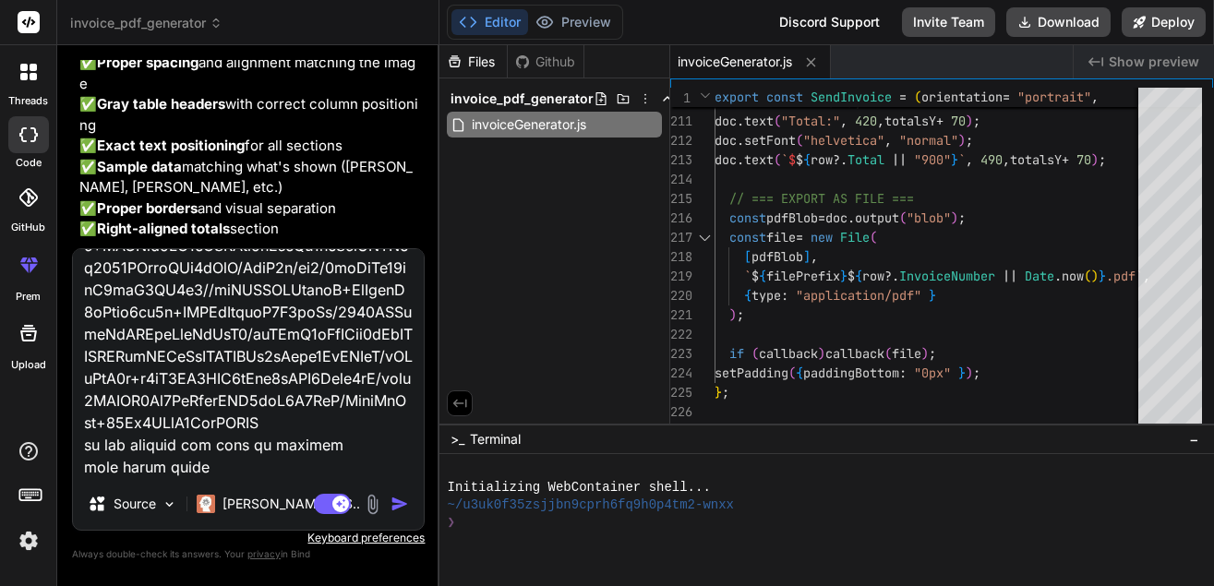
type textarea "x"
type textarea "logoBase64 data:image/png;base64,iVBORw0KGgoAAAANSUhEUgAAADUAAAArCAYAAADYOsCbAA…"
type textarea "x"
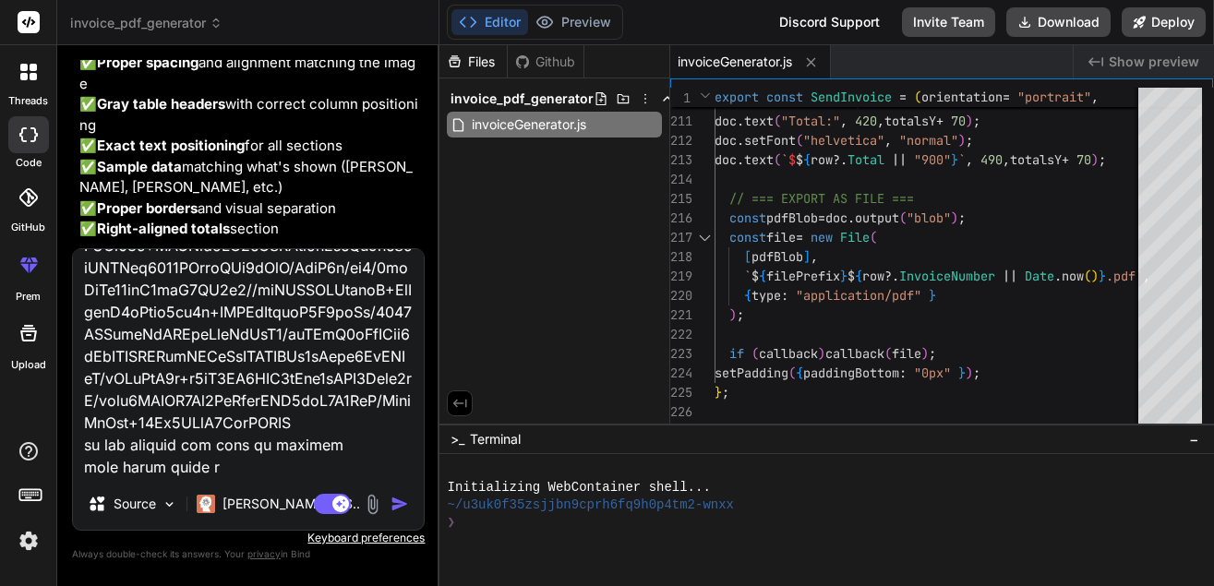
type textarea "logoBase64 data:image/png;base64,iVBORw0KGgoAAAANSUhEUgAAADUAAAArCAYAAADYOsCbAA…"
type textarea "x"
type textarea "logoBase64 data:image/png;base64,iVBORw0KGgoAAAANSUhEUgAAADUAAAArCAYAAADYOsCbAA…"
type textarea "x"
type textarea "logoBase64 data:image/png;base64,iVBORw0KGgoAAAANSUhEUgAAADUAAAArCAYAAADYOsCbAA…"
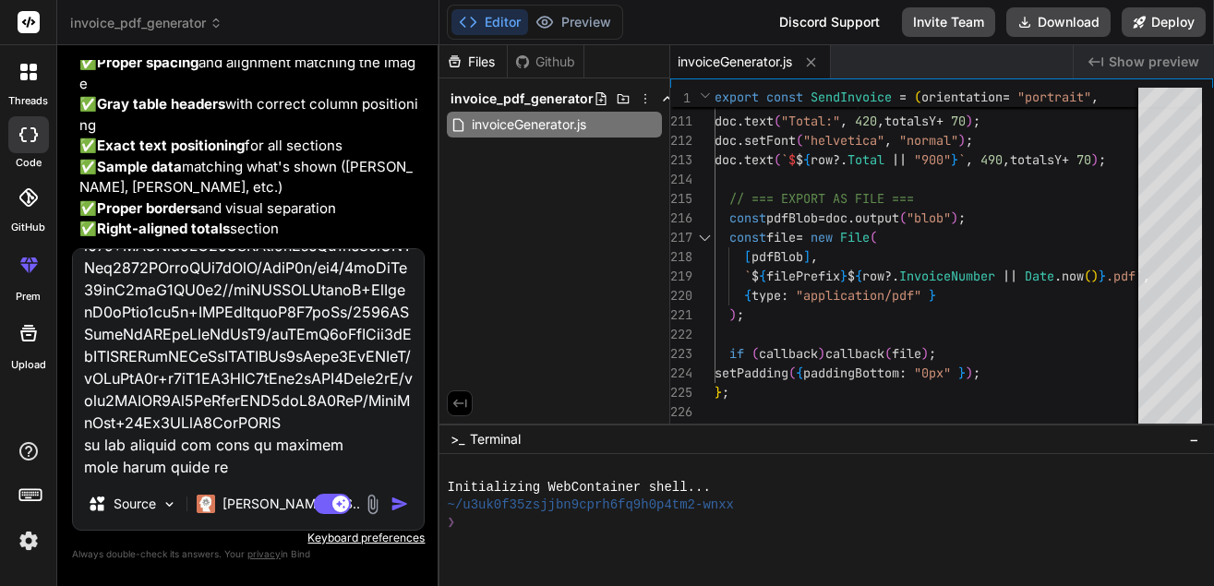
type textarea "x"
type textarea "logoBase64 data:image/png;base64,iVBORw0KGgoAAAANSUhEUgAAADUAAAArCAYAAADYOsCbAA…"
type textarea "x"
type textarea "logoBase64 data:image/png;base64,iVBORw0KGgoAAAANSUhEUgAAADUAAAArCAYAAADYOsCbAA…"
type textarea "x"
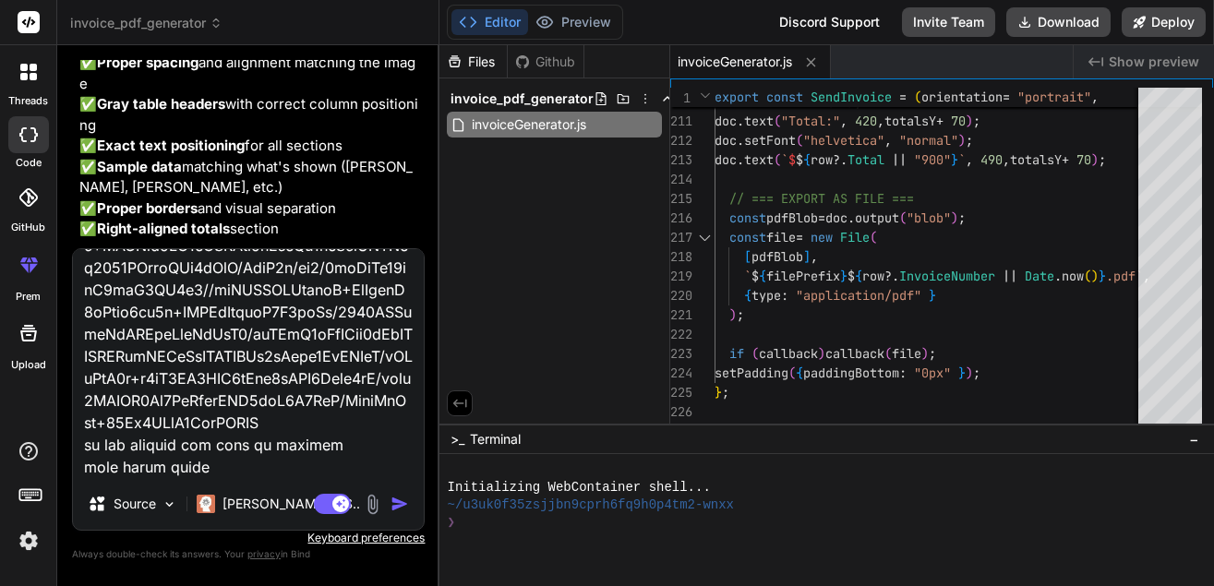
type textarea "logoBase64 data:image/png;base64,iVBORw0KGgoAAAANSUhEUgAAADUAAAArCAYAAADYOsCbAA…"
type textarea "x"
type textarea "logoBase64 data:image/png;base64,iVBORw0KGgoAAAANSUhEUgAAADUAAAArCAYAAADYOsCbAA…"
type textarea "x"
type textarea "logoBase64 data:image/png;base64,iVBORw0KGgoAAAANSUhEUgAAADUAAAArCAYAAADYOsCbAA…"
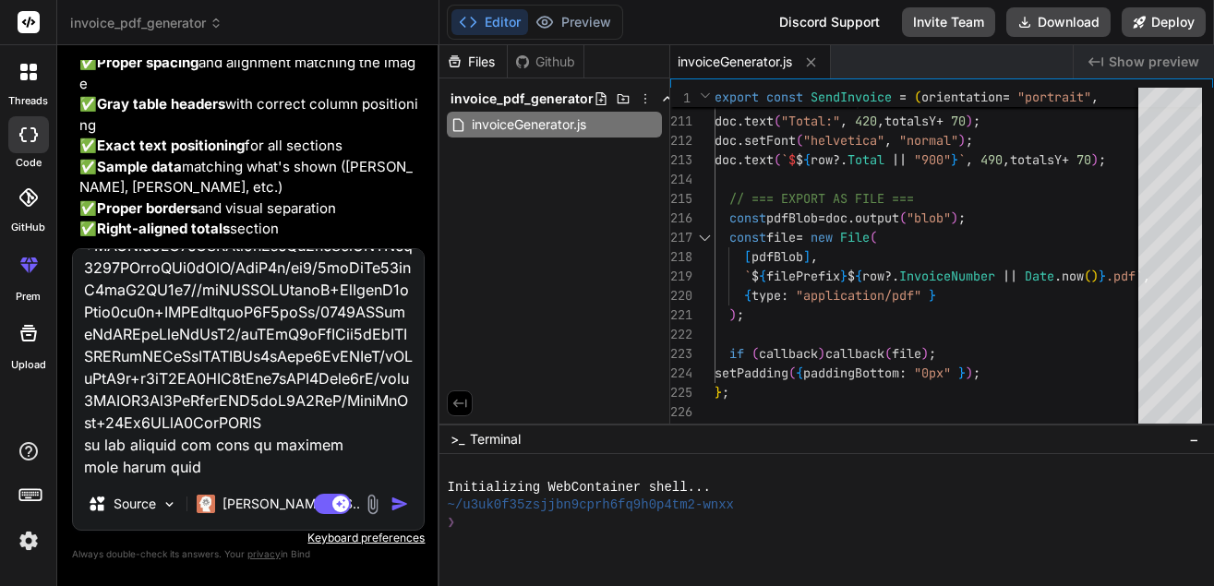
type textarea "x"
type textarea "logoBase64 data:image/png;base64,iVBORw0KGgoAAAANSUhEUgAAADUAAAArCAYAAADYOsCbAA…"
type textarea "x"
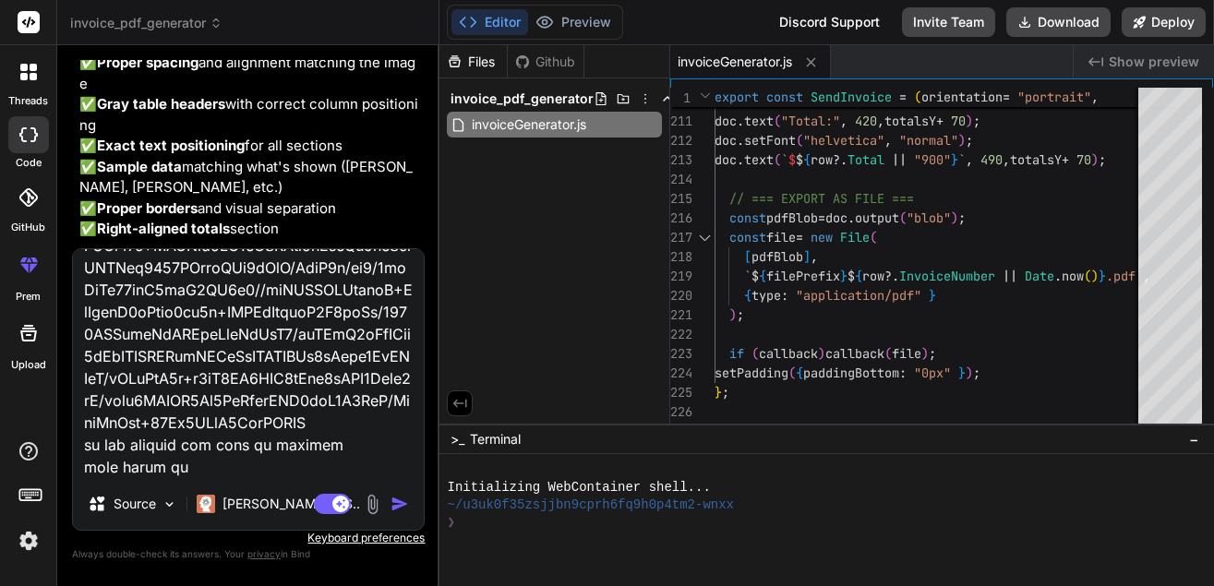
type textarea "logoBase64 data:image/png;base64,iVBORw0KGgoAAAANSUhEUgAAADUAAAArCAYAAADYOsCbAA…"
type textarea "x"
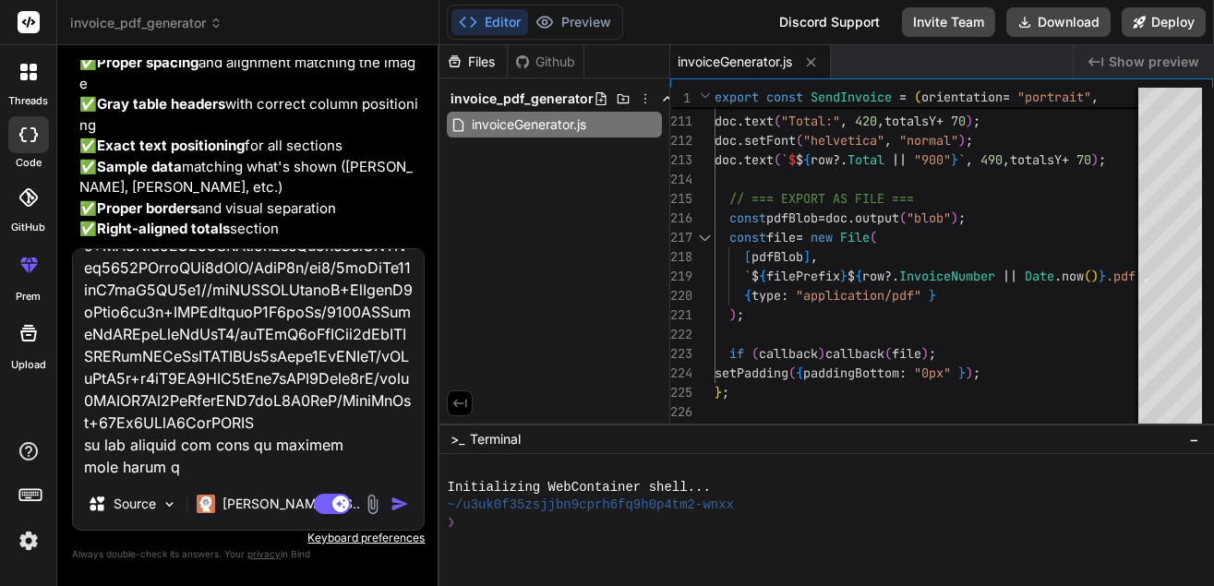
type textarea "logoBase64 data:image/png;base64,iVBORw0KGgoAAAANSUhEUgAAADUAAAArCAYAAADYOsCbAA…"
type textarea "x"
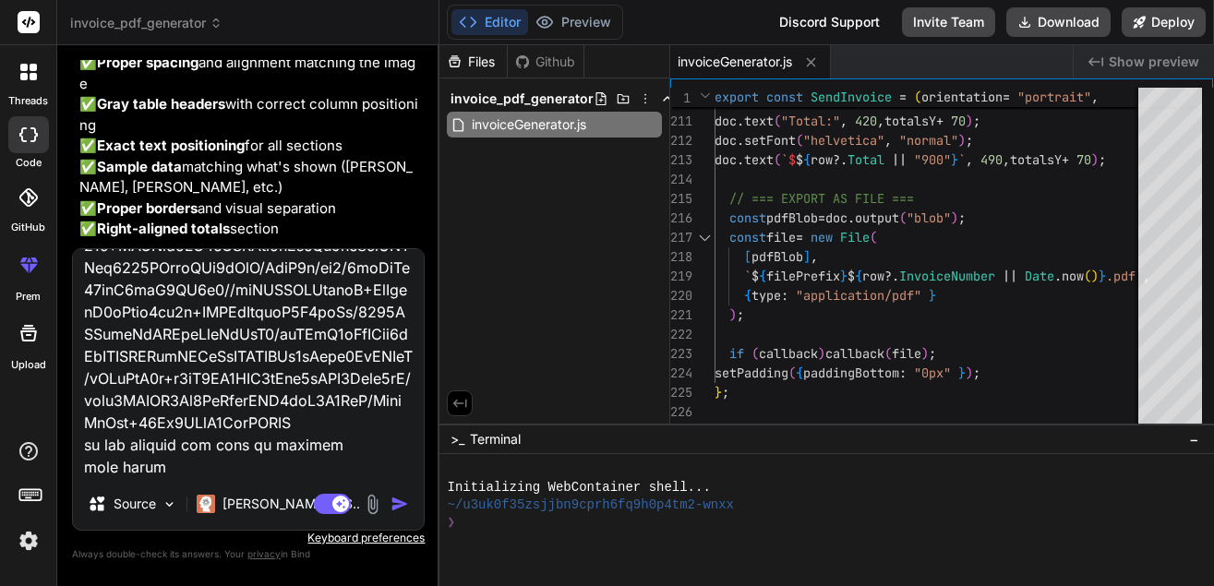
type textarea "logoBase64 data:image/png;base64,iVBORw0KGgoAAAANSUhEUgAAADUAAAArCAYAAADYOsCbAA…"
type textarea "x"
type textarea "logoBase64 data:image/png;base64,iVBORw0KGgoAAAANSUhEUgAAADUAAAArCAYAAADYOsCbAA…"
type textarea "x"
type textarea "logoBase64 data:image/png;base64,iVBORw0KGgoAAAANSUhEUgAAADUAAAArCAYAAADYOsCbAA…"
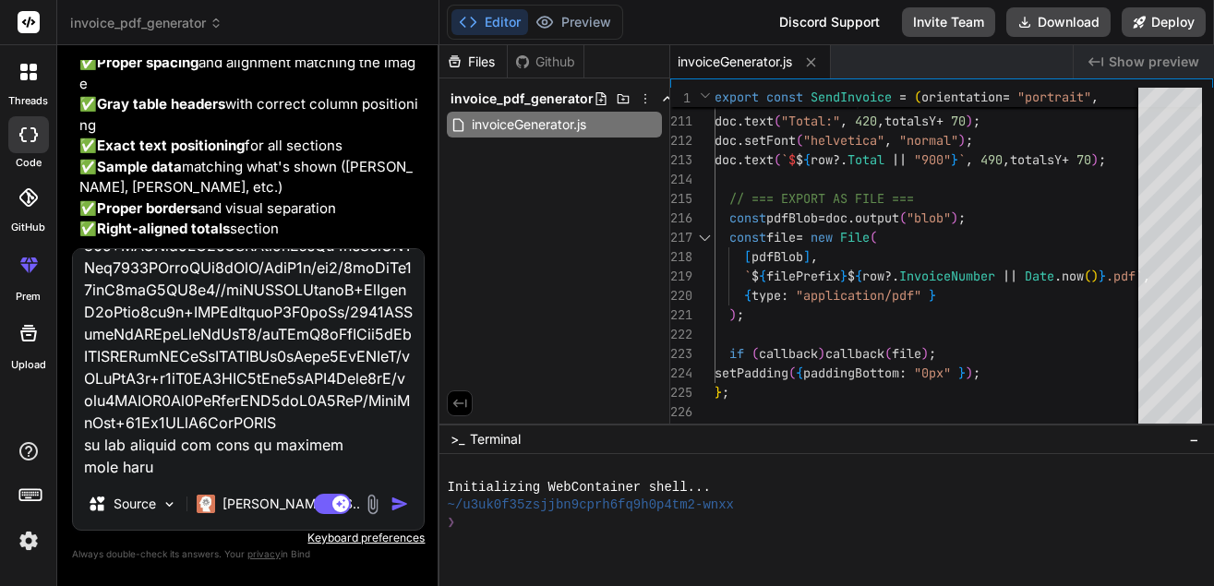
type textarea "x"
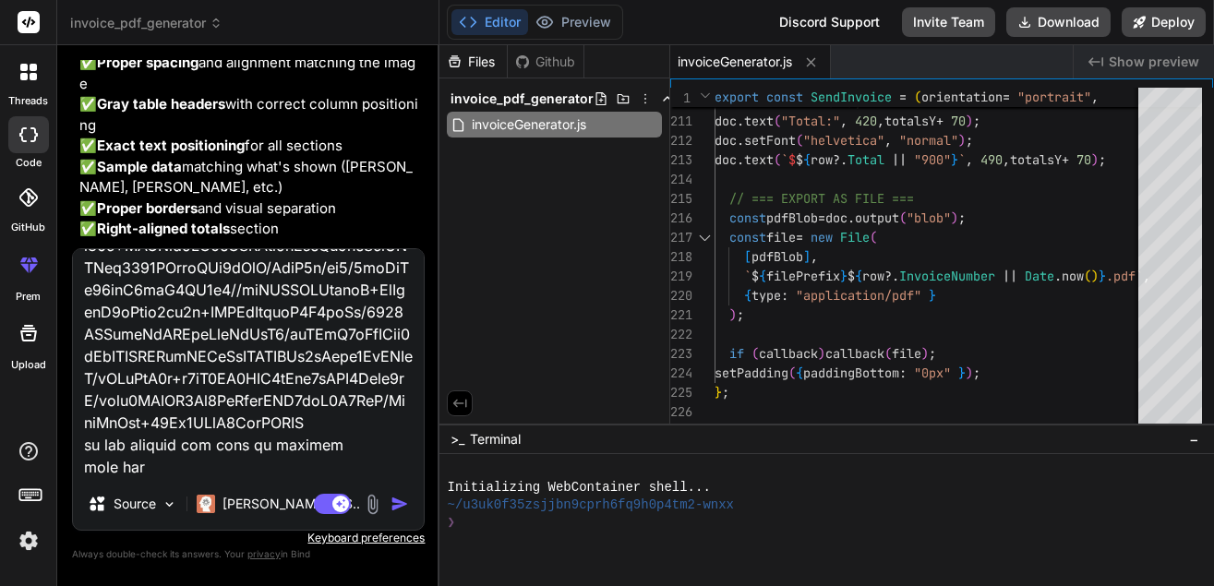
type textarea "logoBase64 data:image/png;base64,iVBORw0KGgoAAAANSUhEUgAAADUAAAArCAYAAADYOsCbAA…"
type textarea "x"
type textarea "logoBase64 data:image/png;base64,iVBORw0KGgoAAAANSUhEUgAAADUAAAArCAYAAADYOsCbAA…"
type textarea "x"
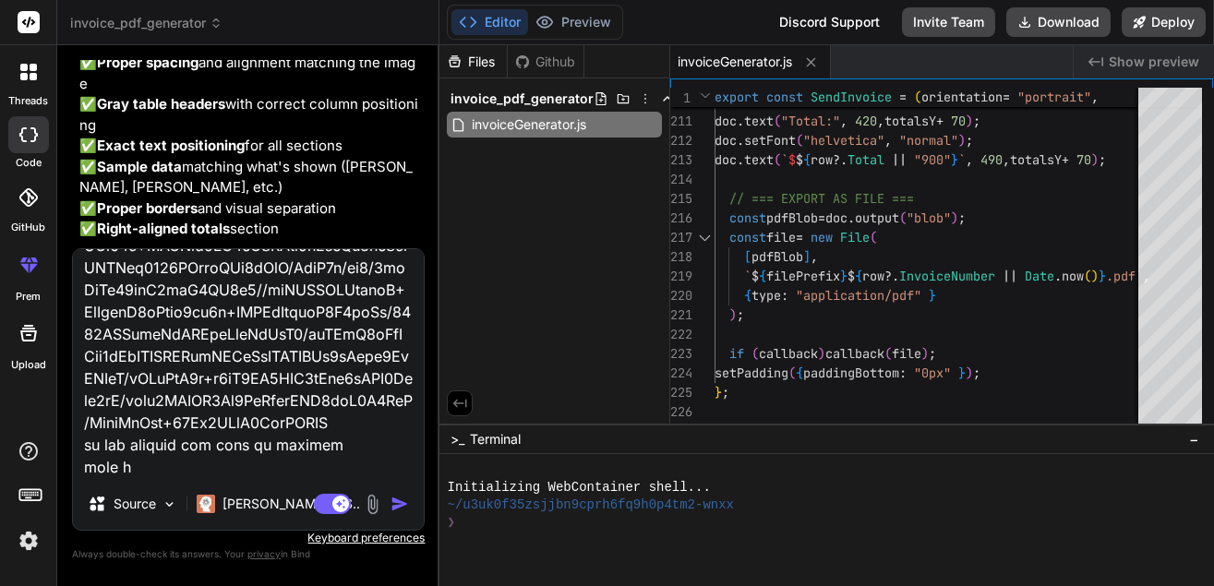
type textarea "logoBase64 data:image/png;base64,iVBORw0KGgoAAAANSUhEUgAAADUAAAArCAYAAADYOsCbAA…"
type textarea "x"
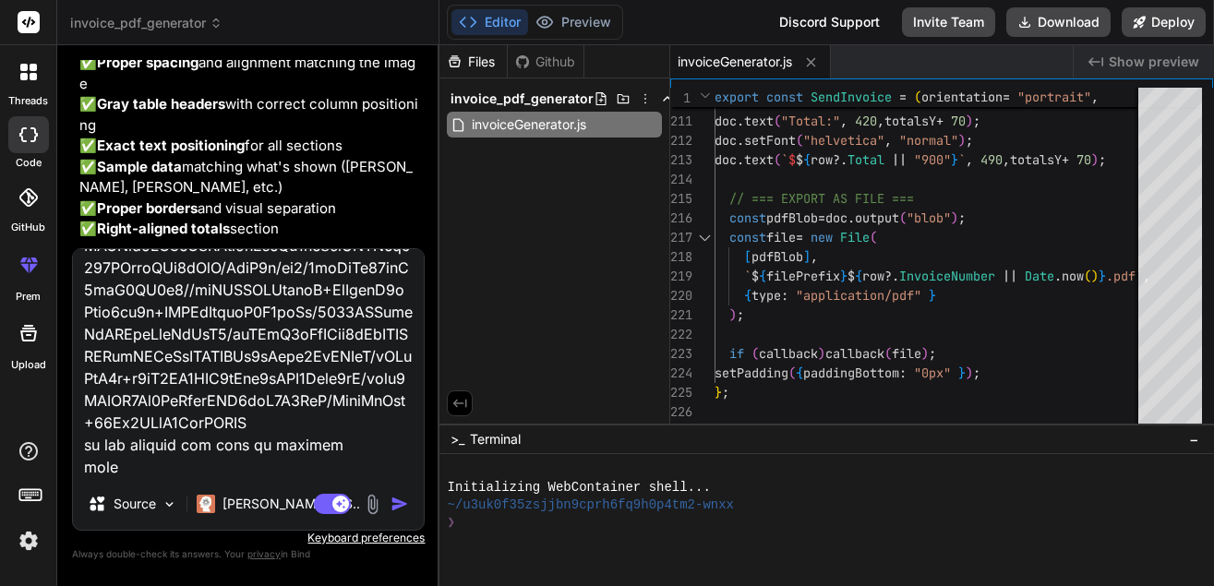
type textarea "logoBase64 data:image/png;base64,iVBORw0KGgoAAAANSUhEUgAAADUAAAArCAYAAADYOsCbAA…"
type textarea "x"
type textarea "logoBase64 data:image/png;base64,iVBORw0KGgoAAAANSUhEUgAAADUAAAArCAYAAADYOsCbAA…"
type textarea "x"
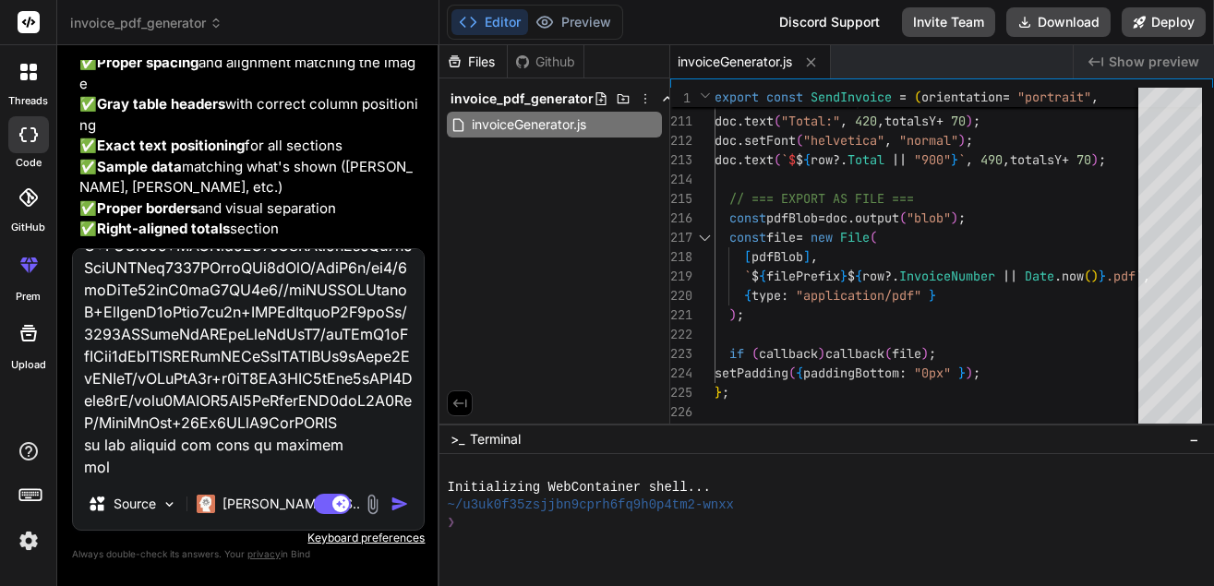
type textarea "logoBase64 data:image/png;base64,iVBORw0KGgoAAAANSUhEUgAAADUAAAArCAYAAADYOsCbAA…"
type textarea "x"
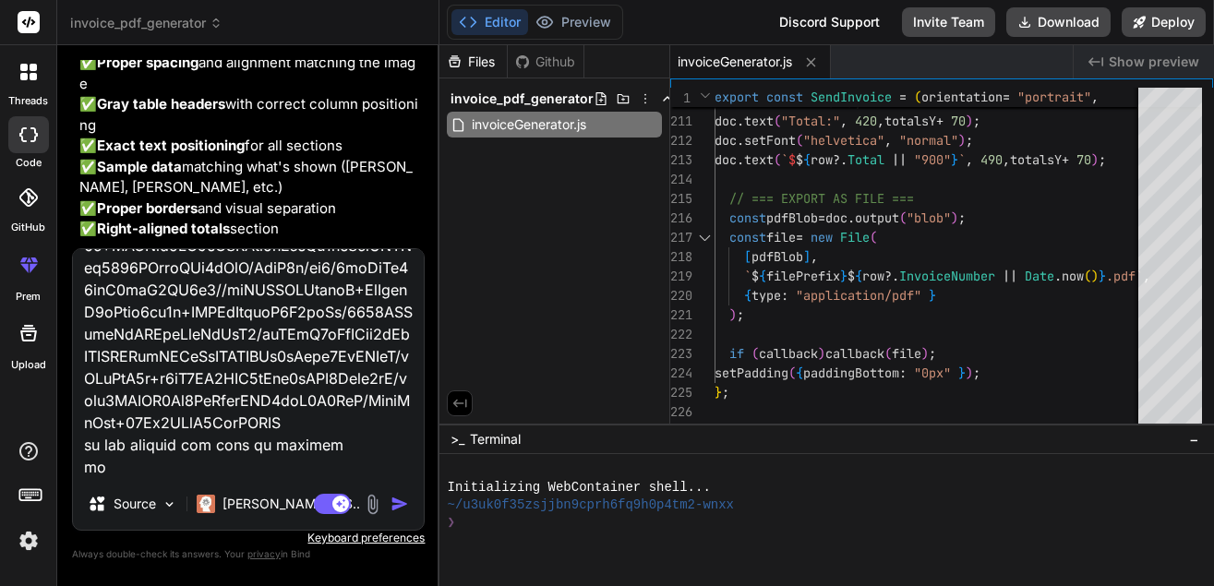
type textarea "logoBase64 data:image/png;base64,iVBORw0KGgoAAAANSUhEUgAAADUAAAArCAYAAADYOsCbAA…"
type textarea "x"
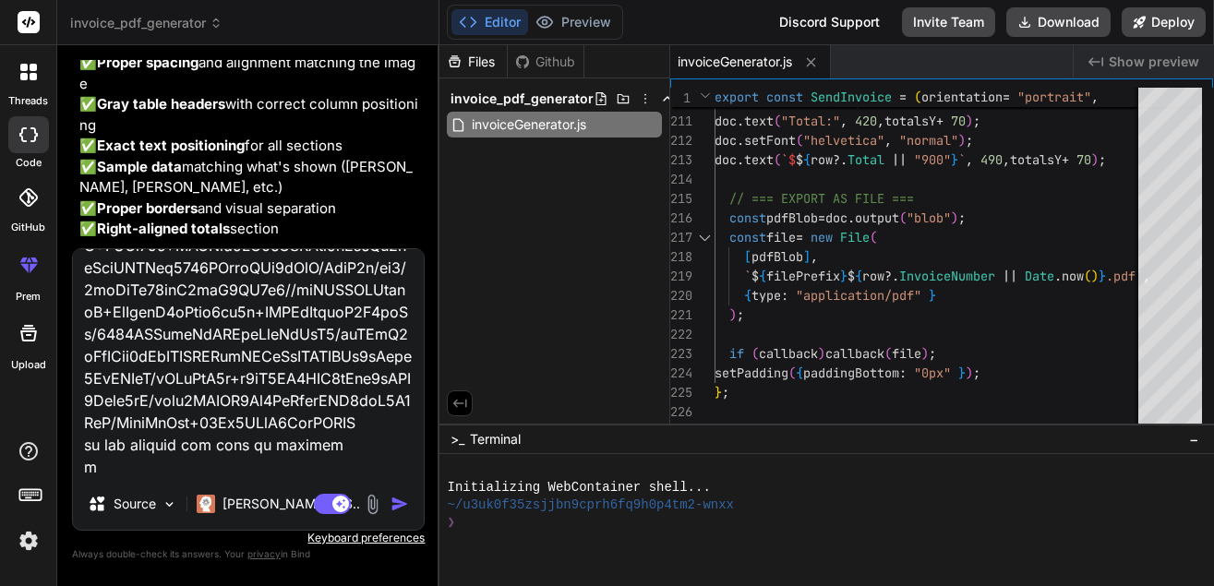
type textarea "logoBase64 data:image/png;base64,iVBORw0KGgoAAAANSUhEUgAAADUAAAArCAYAAADYOsCbAA…"
type textarea "x"
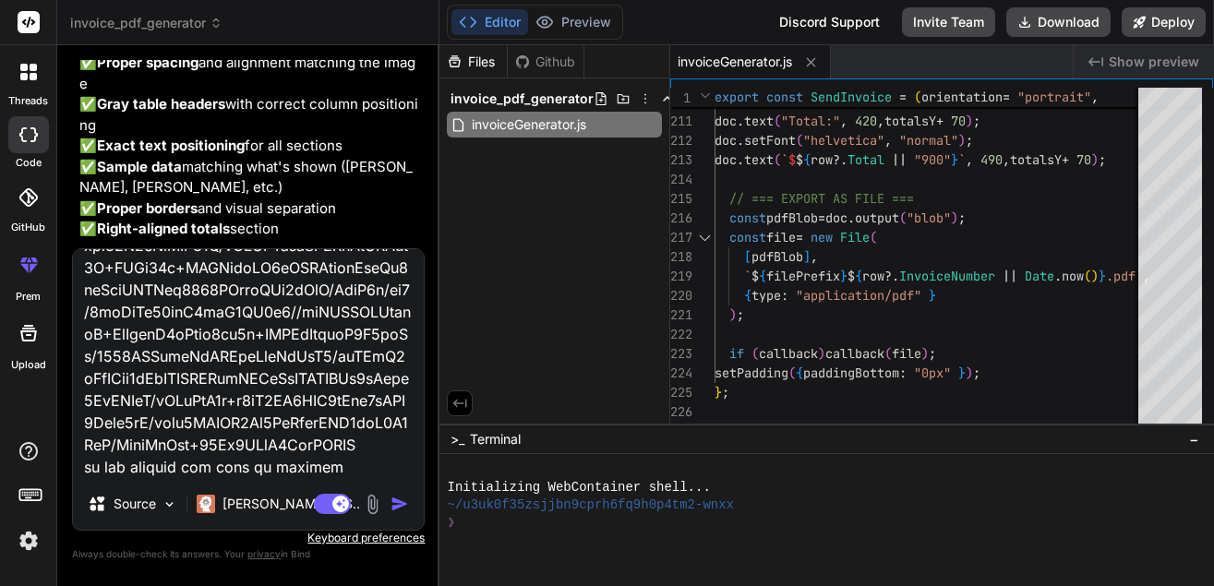
type textarea "logoBase64 data:image/png;base64,iVBORw0KGgoAAAANSUhEUgAAADUAAAArCAYAAADYOsCbAA…"
type textarea "x"
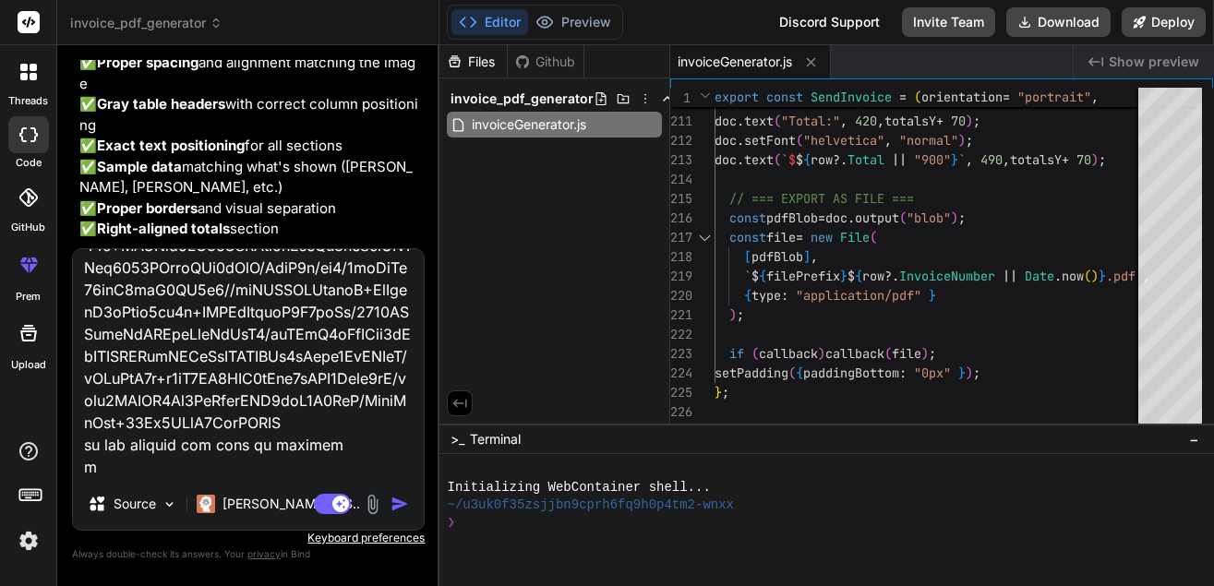
type textarea "logoBase64 data:image/png;base64,iVBORw0KGgoAAAANSUhEUgAAADUAAAArCAYAAADYOsCbAA…"
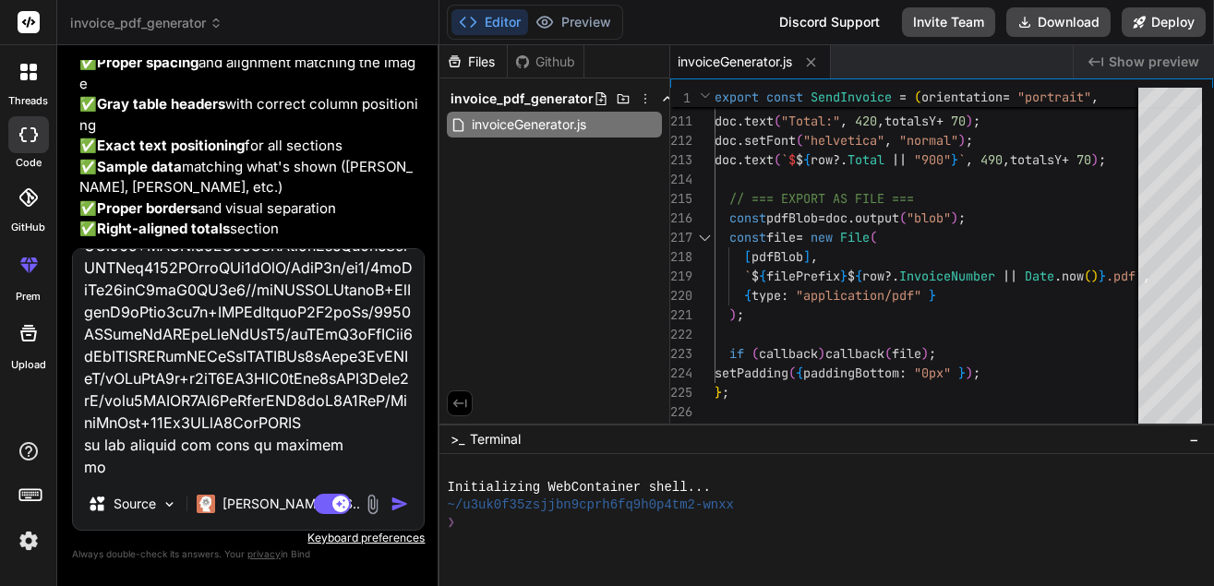
type textarea "x"
type textarea "logoBase64 data:image/png;base64,iVBORw0KGgoAAAANSUhEUgAAADUAAAArCAYAAADYOsCbAA…"
type textarea "x"
type textarea "logoBase64 data:image/png;base64,iVBORw0KGgoAAAANSUhEUgAAADUAAAArCAYAAADYOsCbAA…"
type textarea "x"
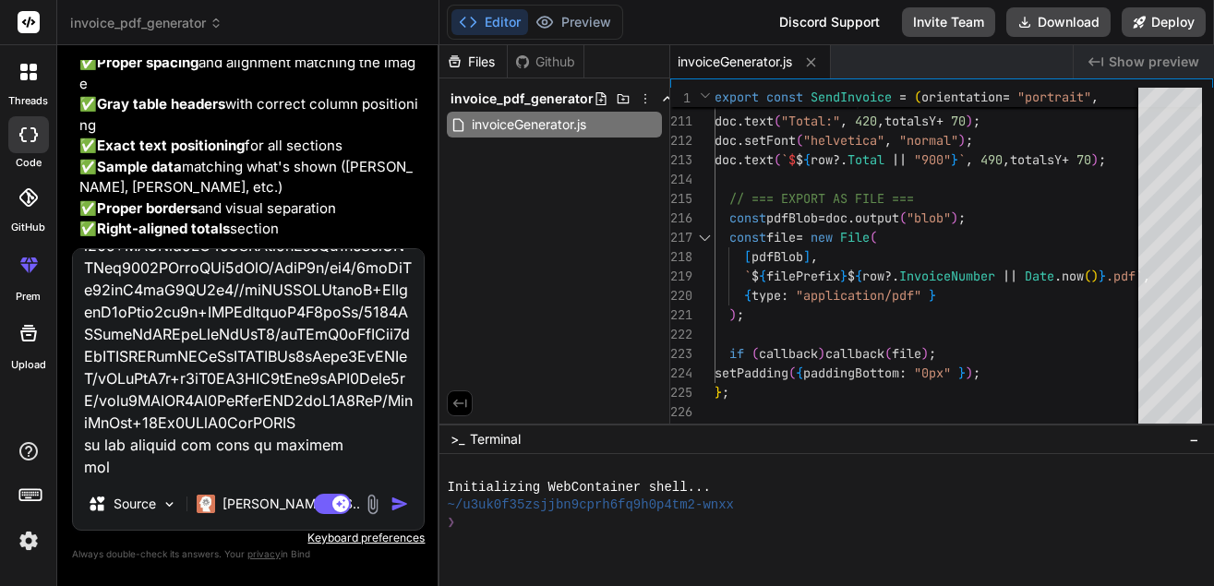
type textarea "logoBase64 data:image/png;base64,iVBORw0KGgoAAAANSUhEUgAAADUAAAArCAYAAADYOsCbAA…"
type textarea "x"
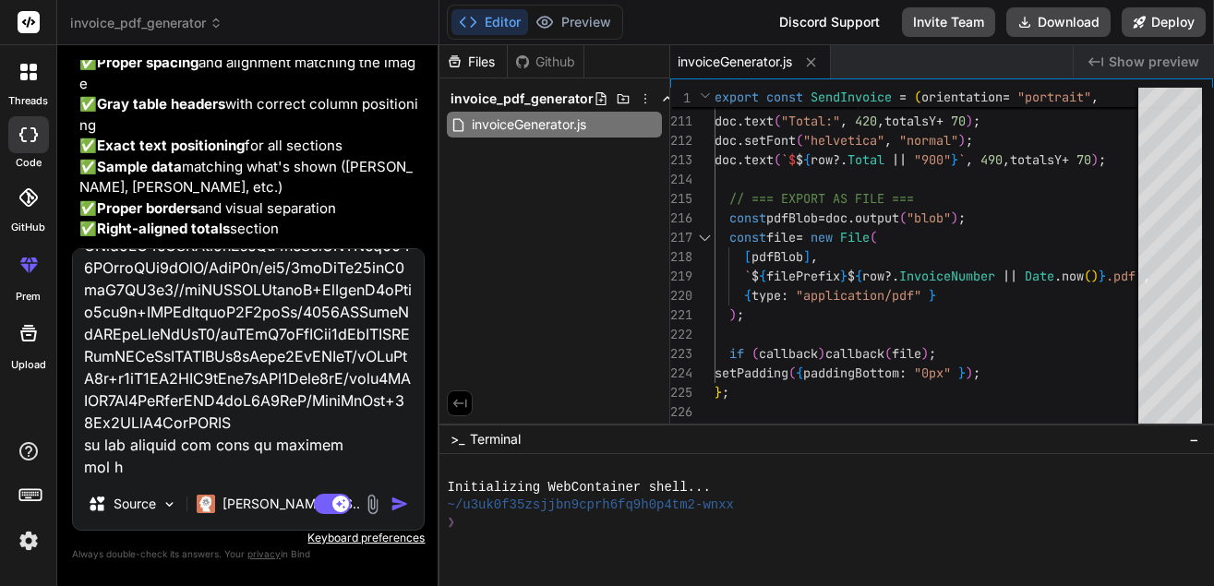
type textarea "logoBase64 data:image/png;base64,iVBORw0KGgoAAAANSUhEUgAAADUAAAArCAYAAADYOsCbAA…"
type textarea "x"
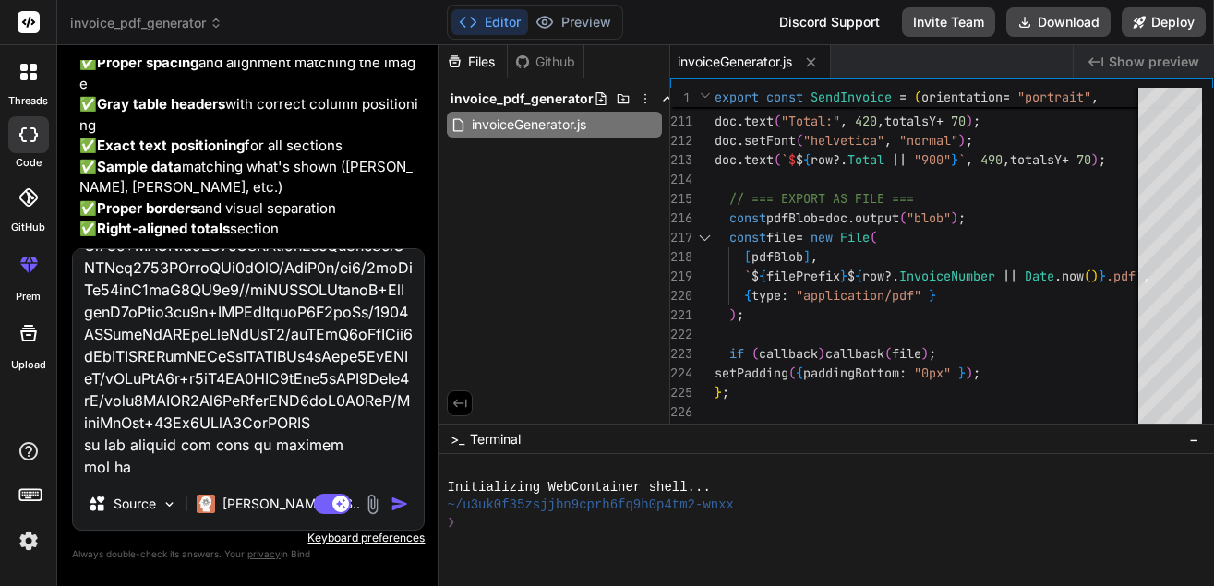
type textarea "logoBase64 data:image/png;base64,iVBORw0KGgoAAAANSUhEUgAAADUAAAArCAYAAADYOsCbAA…"
type textarea "x"
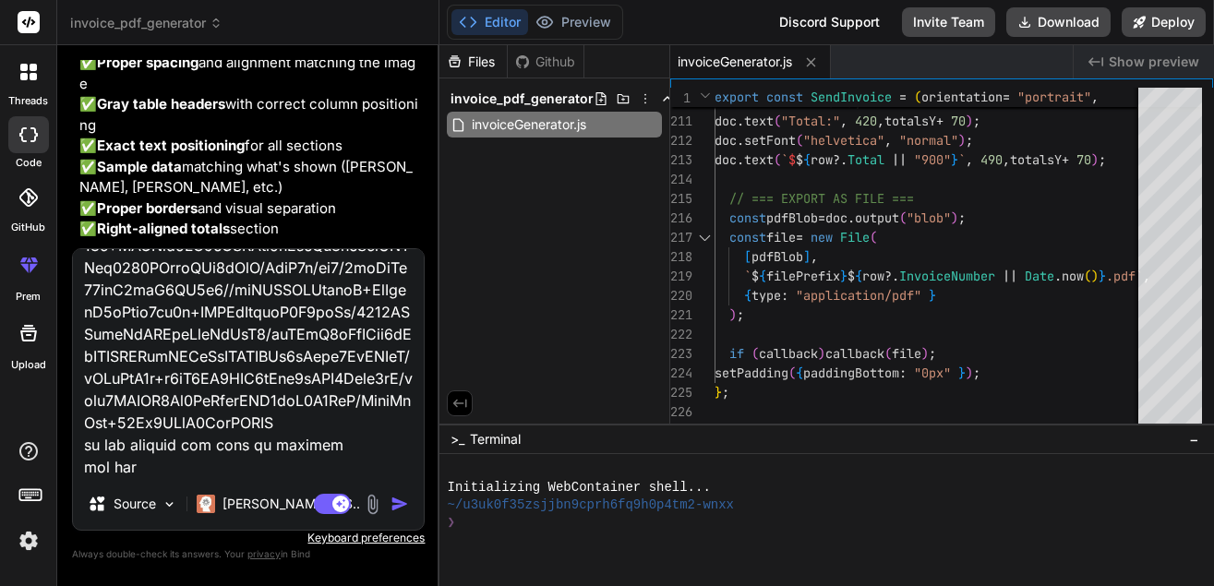
type textarea "logoBase64 data:image/png;base64,iVBORw0KGgoAAAANSUhEUgAAADUAAAArCAYAAADYOsCbAA…"
type textarea "x"
type textarea "logoBase64 data:image/png;base64,iVBORw0KGgoAAAANSUhEUgAAADUAAAArCAYAAADYOsCbAA…"
type textarea "x"
type textarea "logoBase64 data:image/png;base64,iVBORw0KGgoAAAANSUhEUgAAADUAAAArCAYAAADYOsCbAA…"
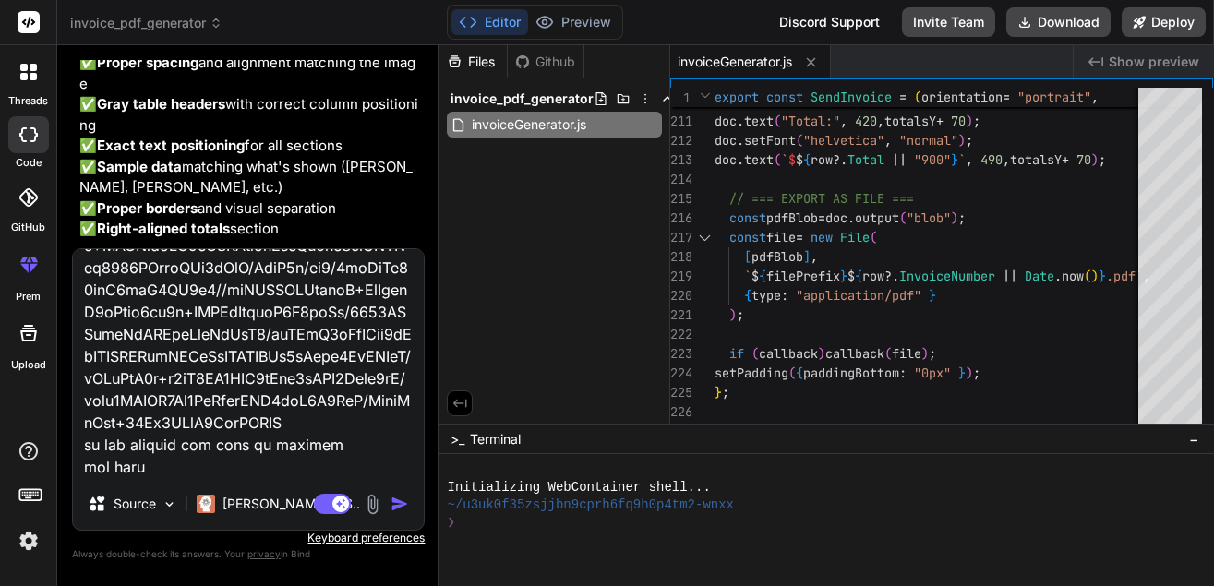
type textarea "x"
type textarea "logoBase64 data:image/png;base64,iVBORw0KGgoAAAANSUhEUgAAADUAAAArCAYAAADYOsCbAA…"
type textarea "x"
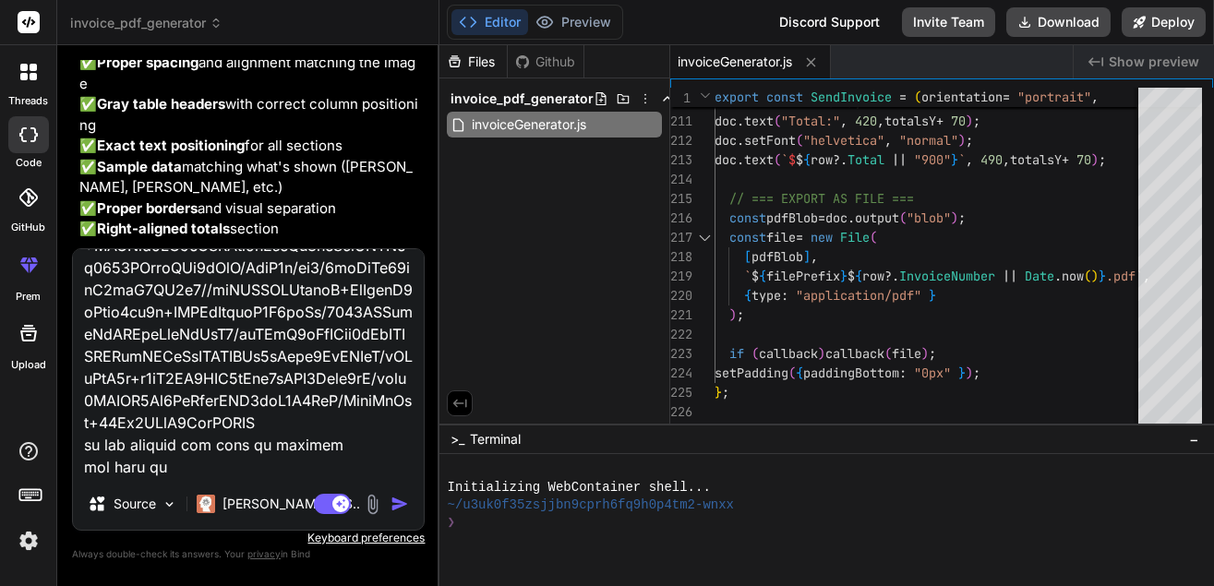
type textarea "logoBase64 data:image/png;base64,iVBORw0KGgoAAAANSUhEUgAAADUAAAArCAYAAADYOsCbAA…"
type textarea "x"
type textarea "logoBase64 data:image/png;base64,iVBORw0KGgoAAAANSUhEUgAAADUAAAArCAYAAADYOsCbAA…"
type textarea "x"
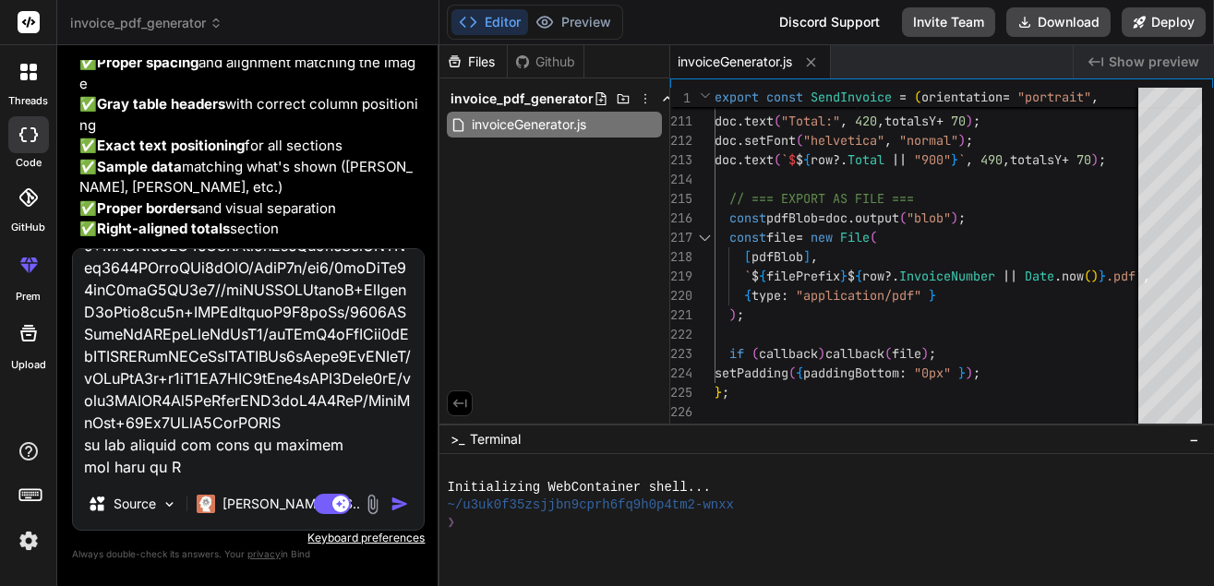
type textarea "logoBase64 data:image/png;base64,iVBORw0KGgoAAAANSUhEUgAAADUAAAArCAYAAADYOsCbAA…"
type textarea "x"
type textarea "logoBase64 data:image/png;base64,iVBORw0KGgoAAAANSUhEUgAAADUAAAArCAYAAADYOsCbAA…"
type textarea "x"
type textarea "logoBase64 data:image/png;base64,iVBORw0KGgoAAAANSUhEUgAAADUAAAArCAYAAADYOsCbAA…"
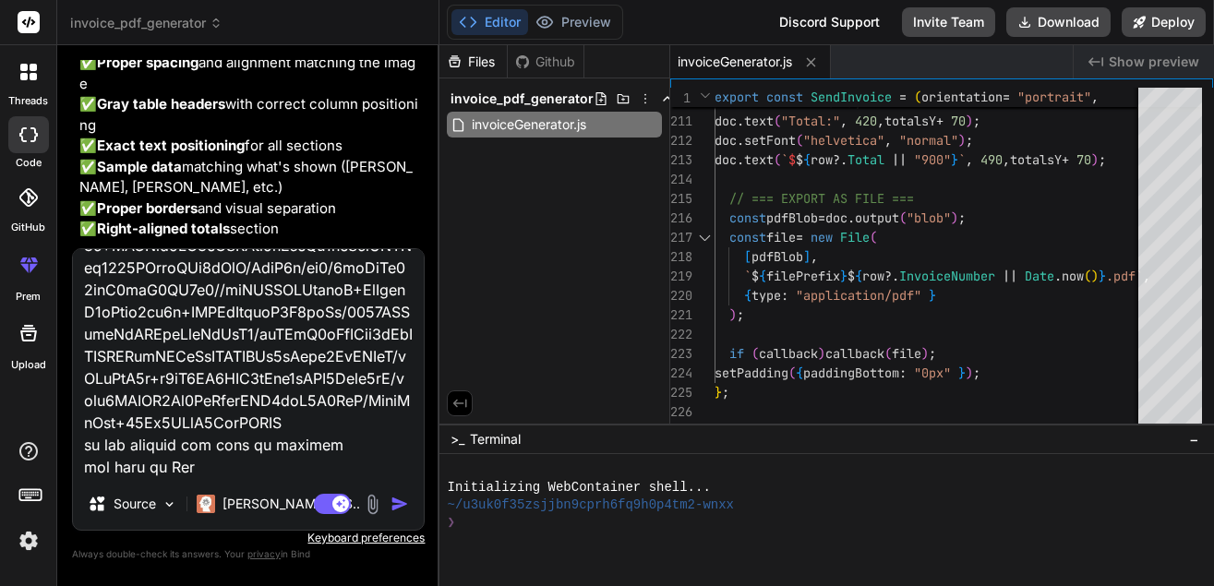
type textarea "x"
type textarea "logoBase64 data:image/png;base64,iVBORw0KGgoAAAANSUhEUgAAADUAAAArCAYAAADYOsCbAA…"
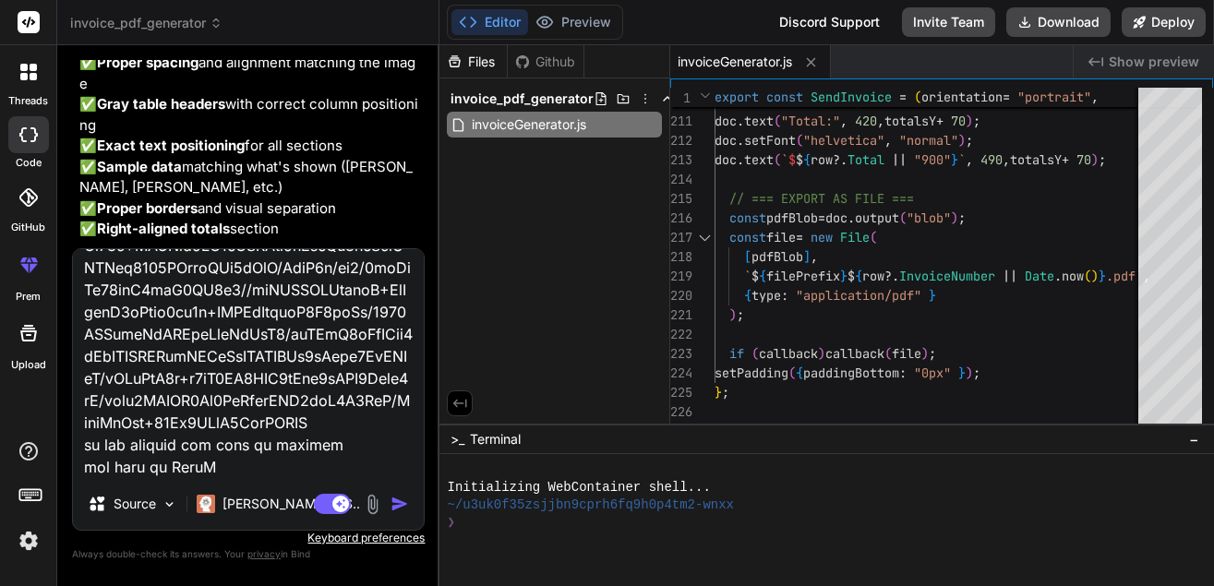
type textarea "x"
type textarea "logoBase64 data:image/png;base64,iVBORw0KGgoAAAANSUhEUgAAADUAAAArCAYAAADYOsCbAA…"
type textarea "x"
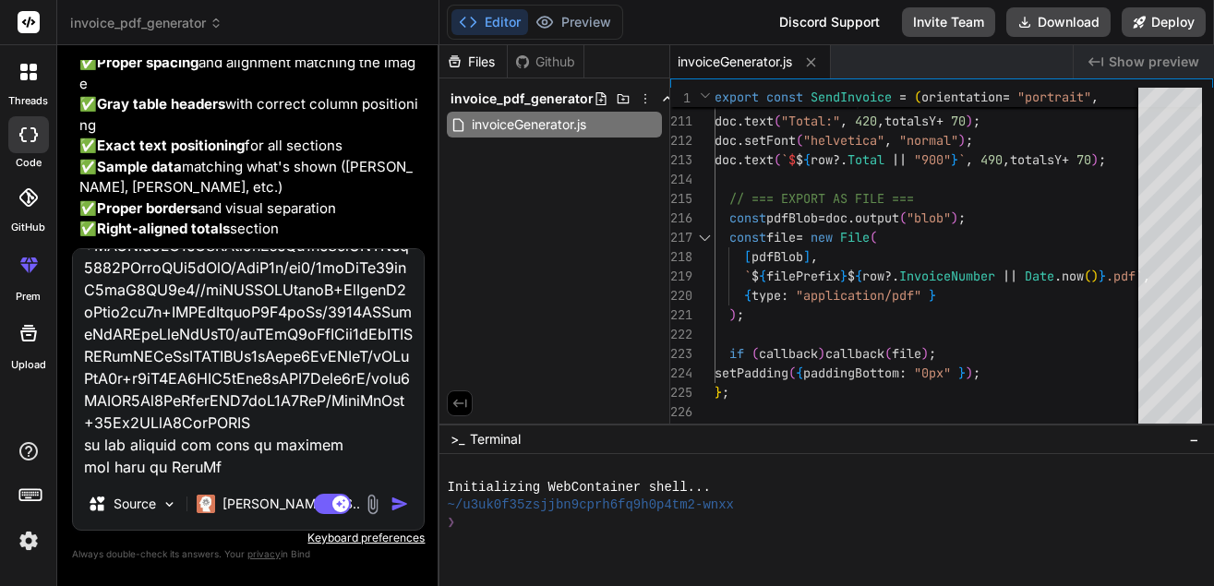
type textarea "logoBase64 data:image/png;base64,iVBORw0KGgoAAAANSUhEUgAAADUAAAArCAYAAADYOsCbAA…"
type textarea "x"
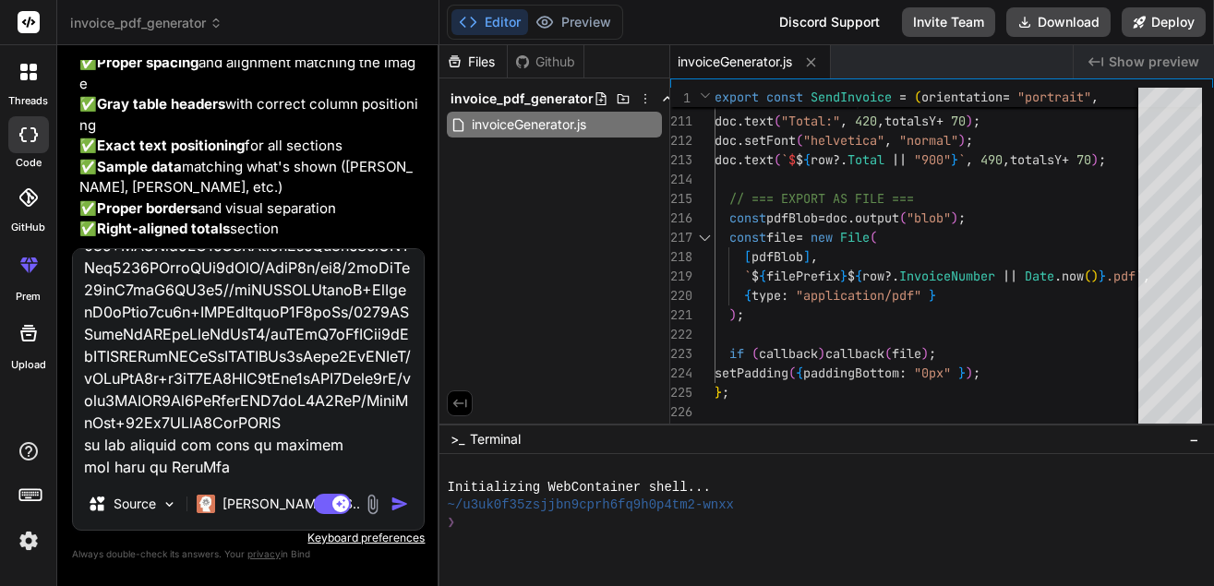
type textarea "logoBase64 data:image/png;base64,iVBORw0KGgoAAAANSUhEUgAAADUAAAArCAYAAADYOsCbAA…"
type textarea "x"
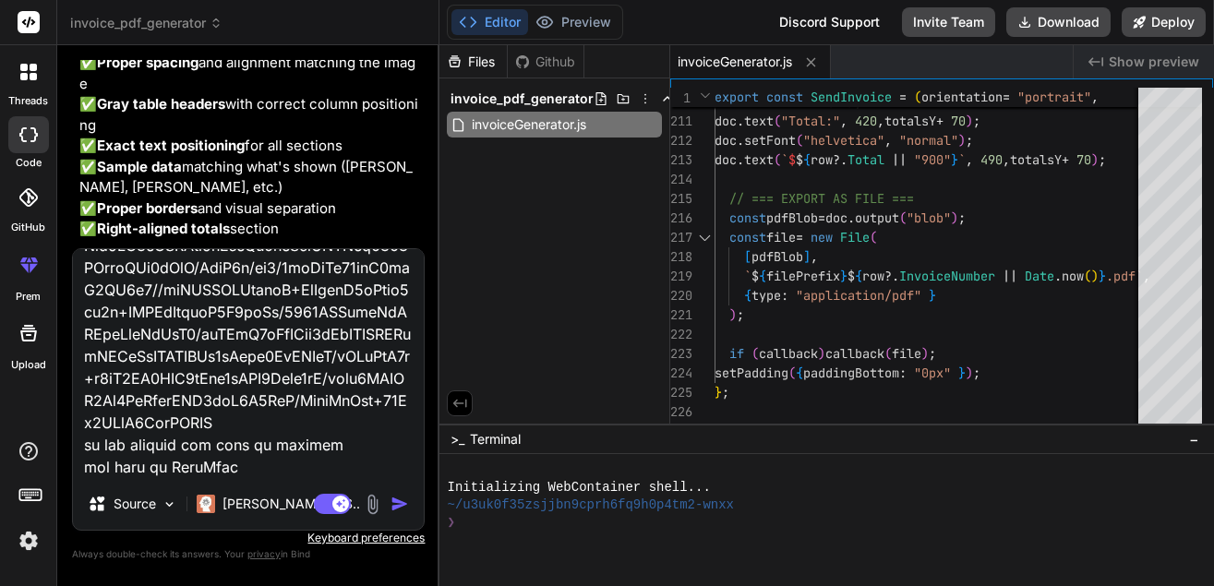
type textarea "logoBase64 data:image/png;base64,iVBORw0KGgoAAAANSUhEUgAAADUAAAArCAYAAADYOsCbAA…"
type textarea "x"
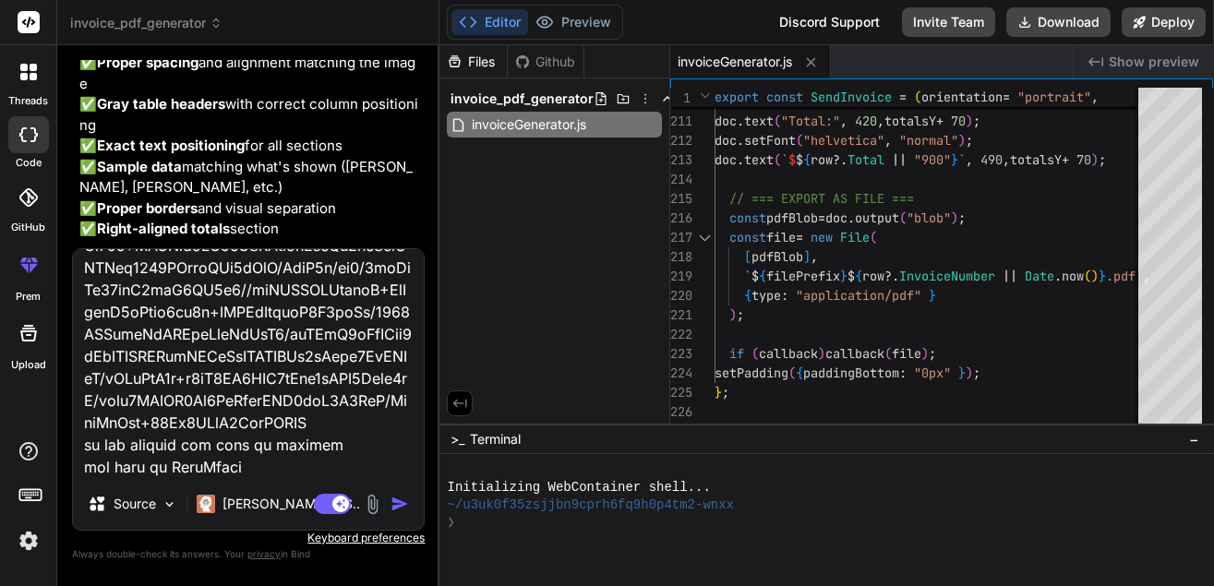
type textarea "logoBase64 data:image/png;base64,iVBORw0KGgoAAAANSUhEUgAAADUAAAArCAYAAADYOsCbAA…"
type textarea "x"
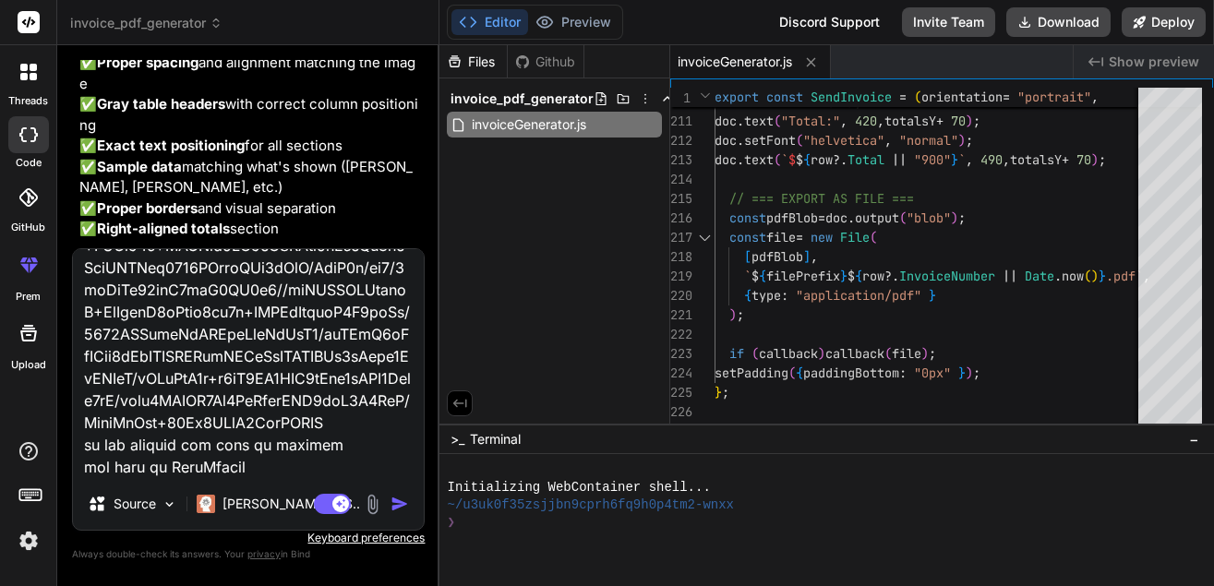
type textarea "logoBase64 data:image/png;base64,iVBORw0KGgoAAAANSUhEUgAAADUAAAArCAYAAADYOsCbAA…"
type textarea "x"
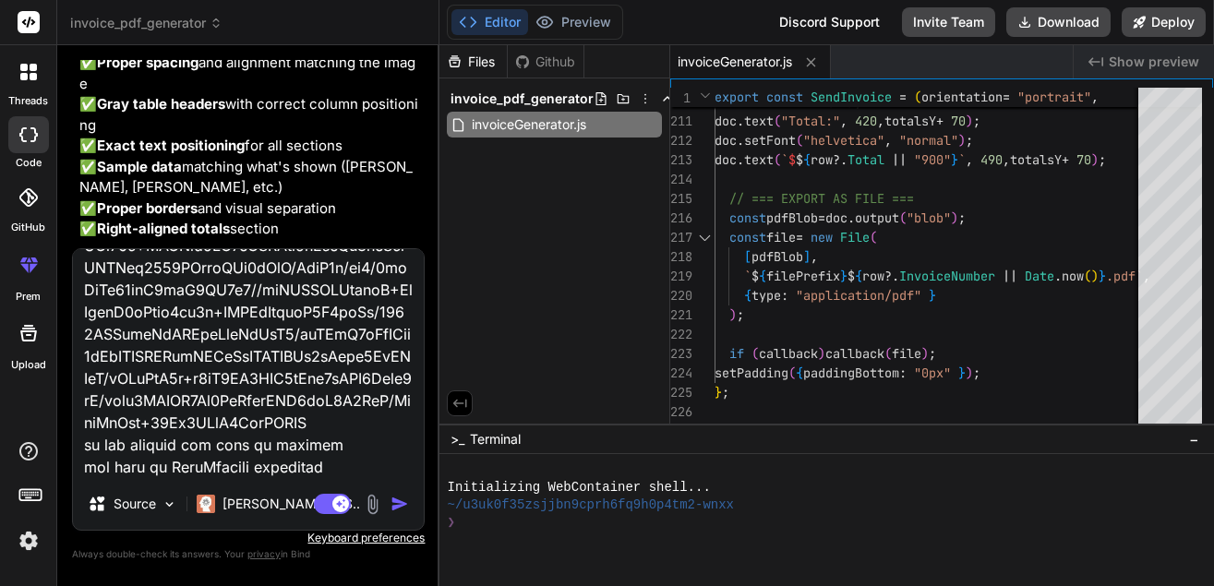
paste textarea "SendInvoice( "portrait", "invoice_", "invoicePreview", logoBase64, row, (file) …"
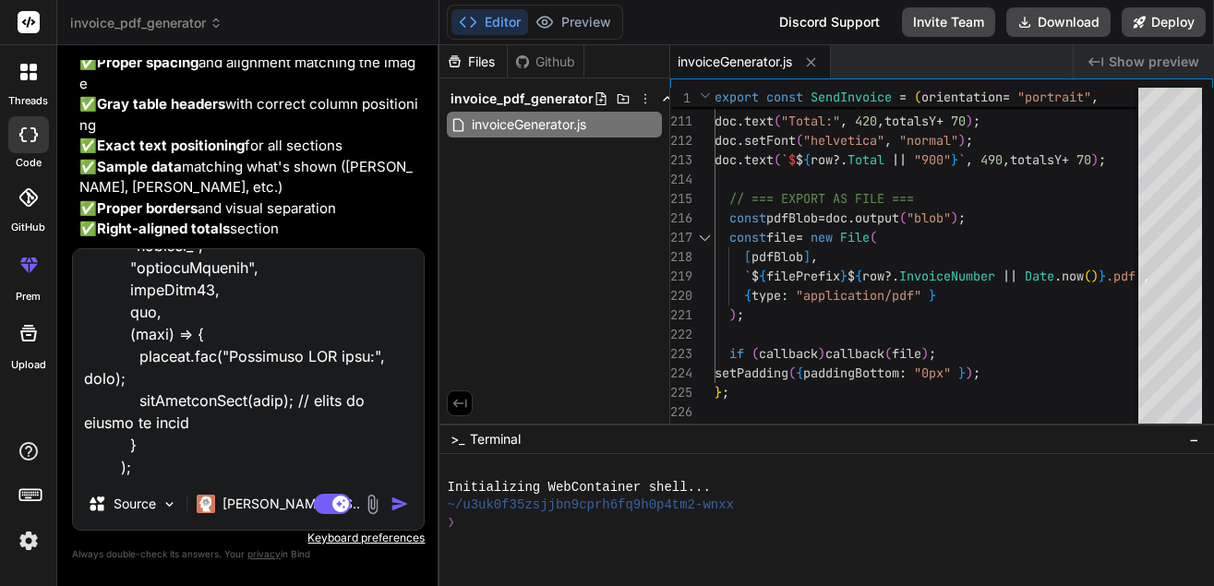
scroll to position [3126, 0]
click at [355, 312] on textarea at bounding box center [248, 363] width 351 height 229
paste textarea "logoBase64"
click at [241, 458] on textarea at bounding box center [248, 363] width 351 height 229
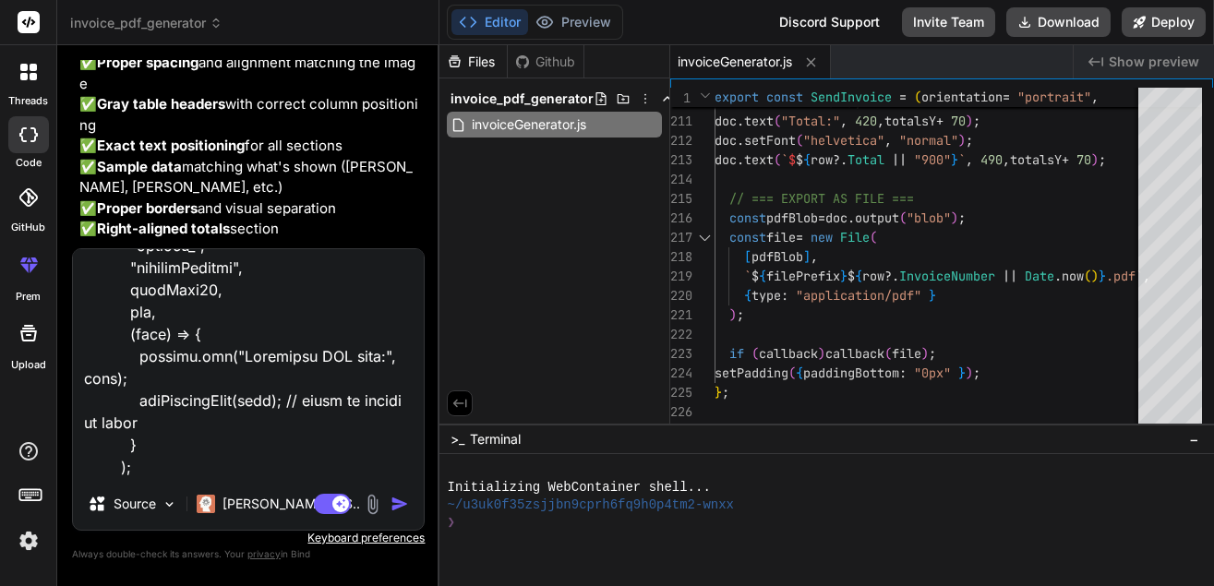
scroll to position [3283, 0]
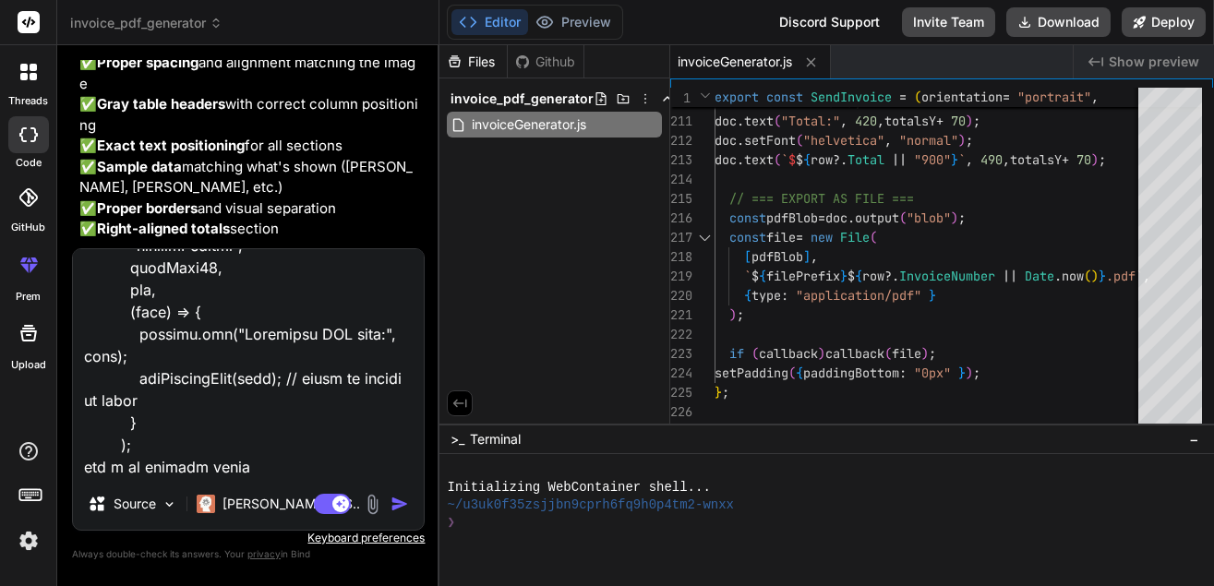
paste textarea "t2.charCodeAt is not a function"
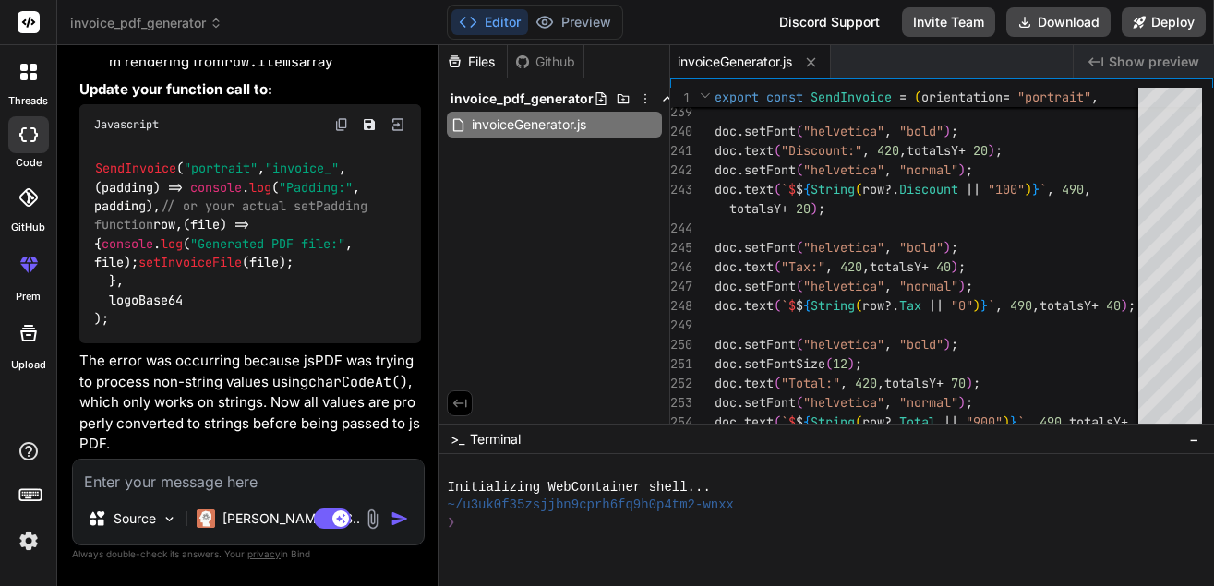
scroll to position [6679, 0]
